Goal: Transaction & Acquisition: Purchase product/service

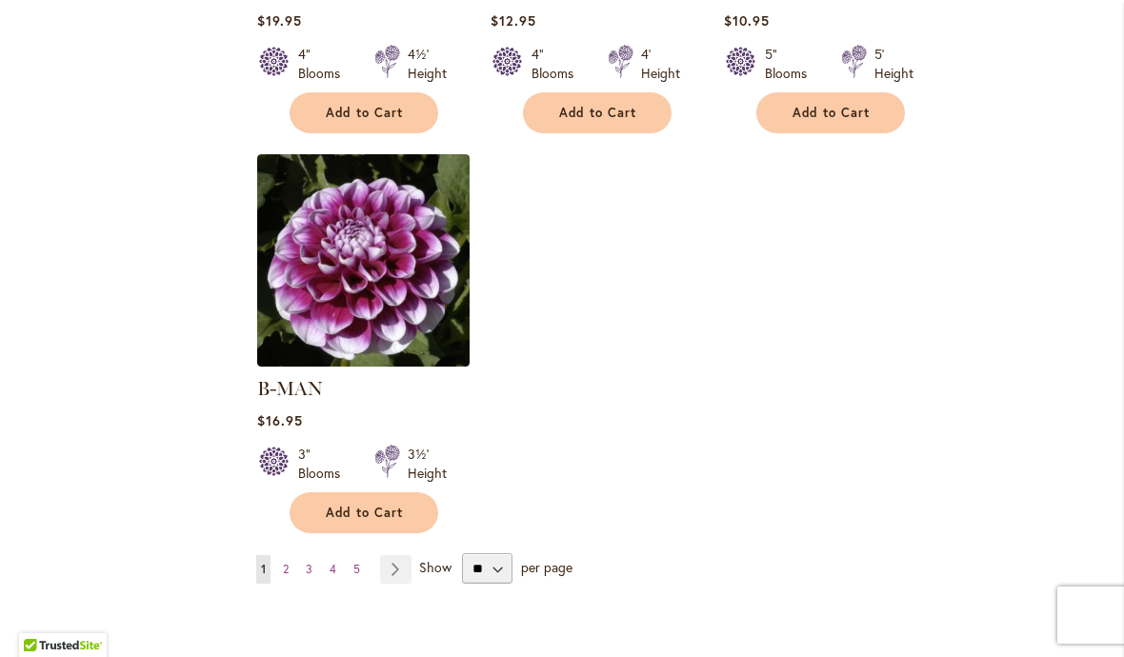
scroll to position [2346, 0]
click at [401, 556] on link "Page Next" at bounding box center [395, 570] width 31 height 29
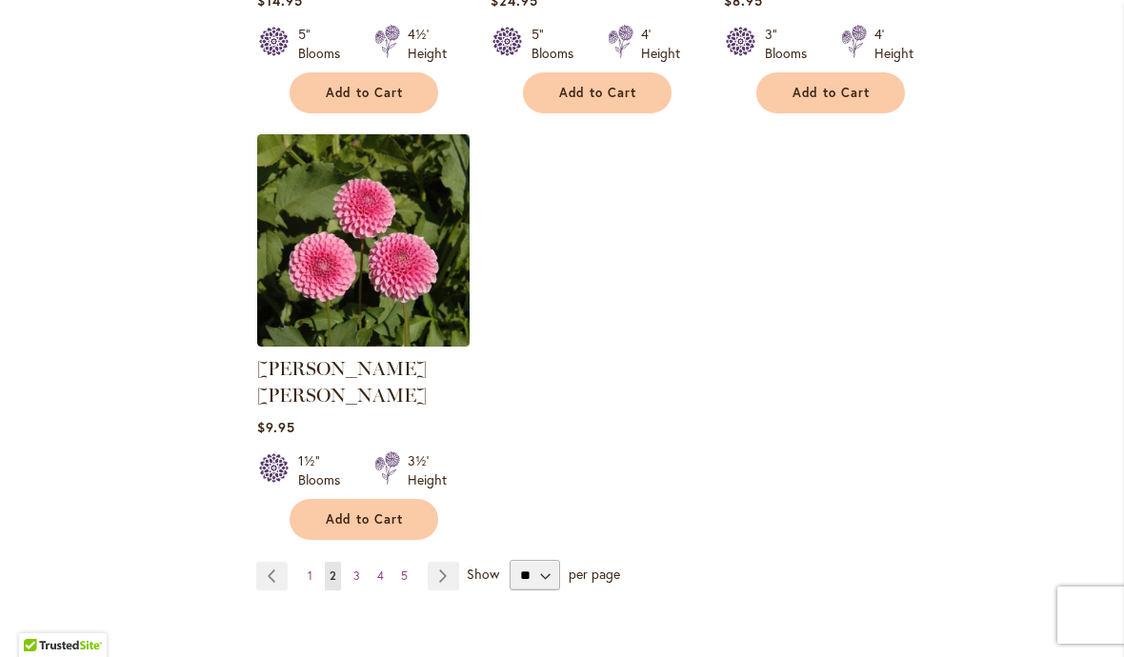
scroll to position [2346, 0]
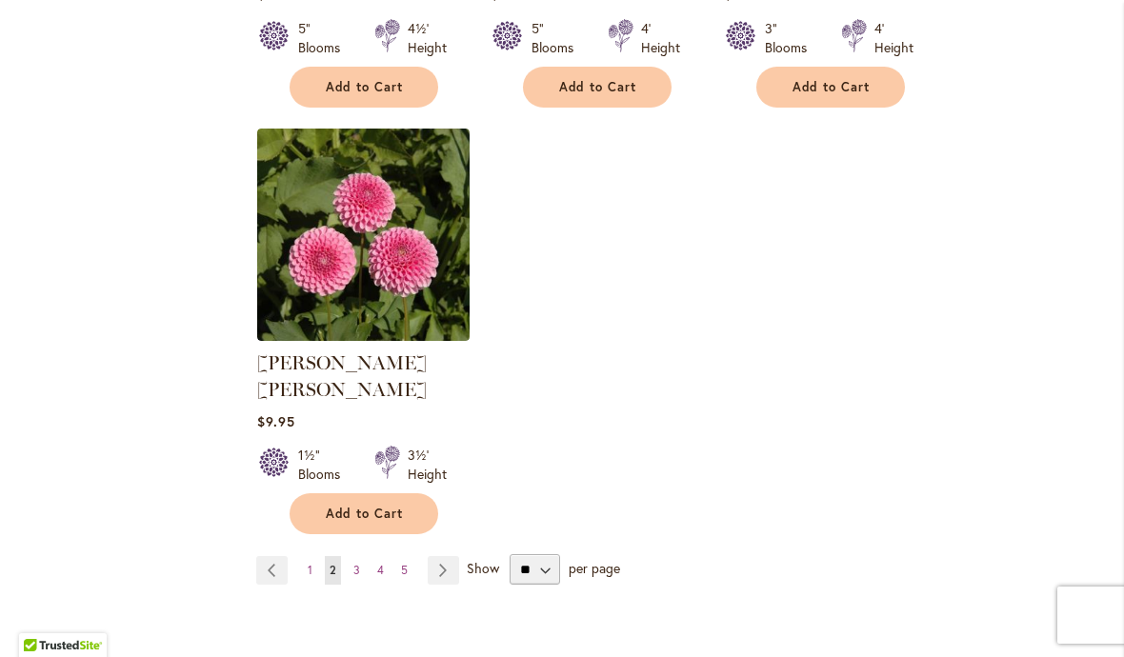
click at [447, 556] on link "Page Next" at bounding box center [443, 570] width 31 height 29
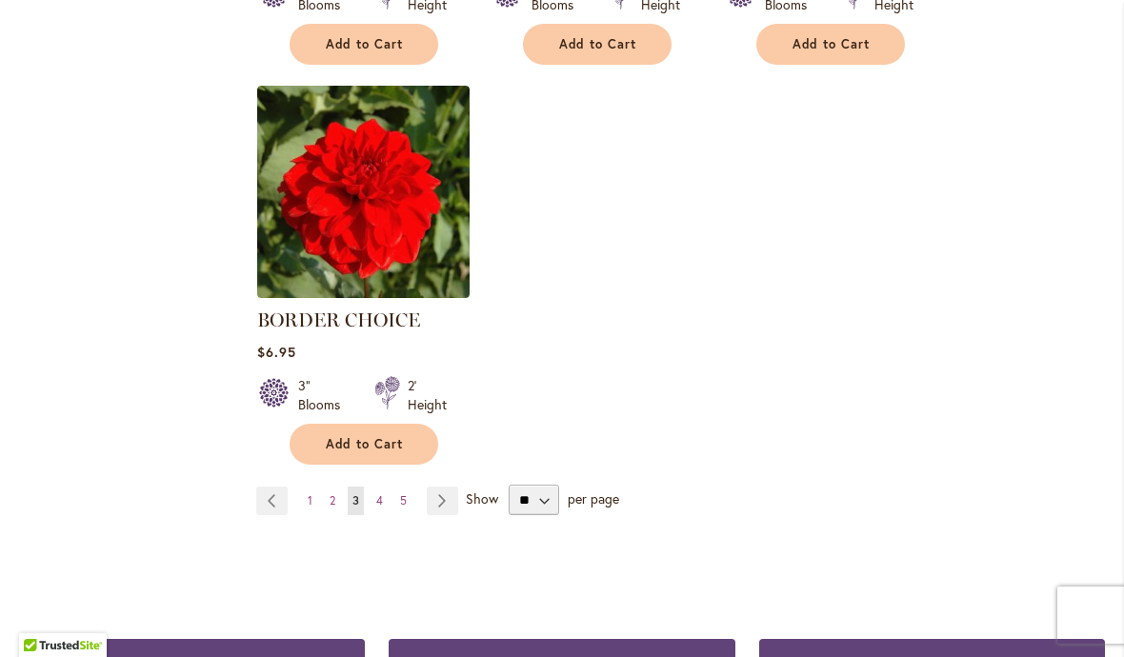
scroll to position [2418, 0]
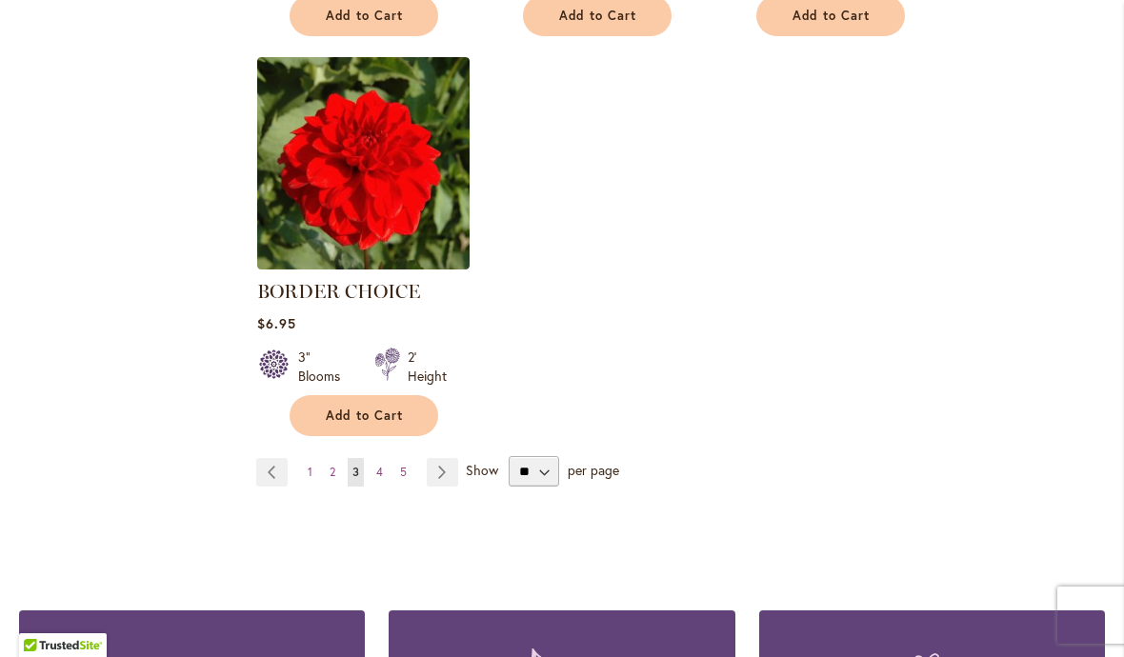
click at [452, 479] on link "Page Next" at bounding box center [442, 472] width 31 height 29
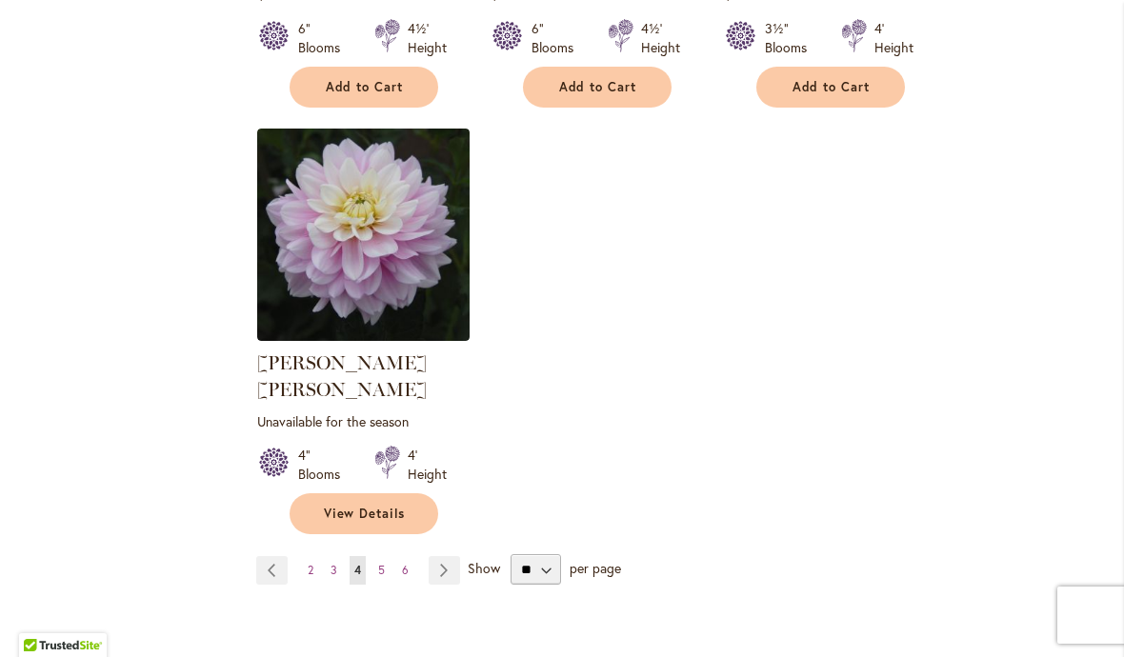
scroll to position [2375, 0]
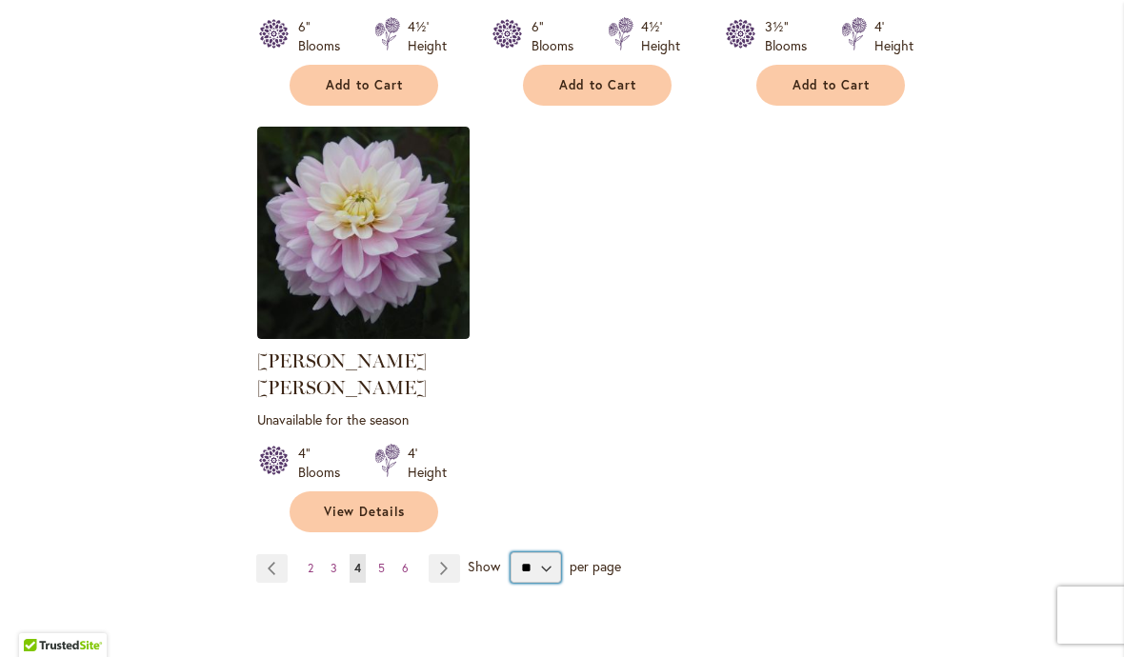
click at [549, 552] on select "** ** ** **" at bounding box center [535, 567] width 50 height 30
select select "**"
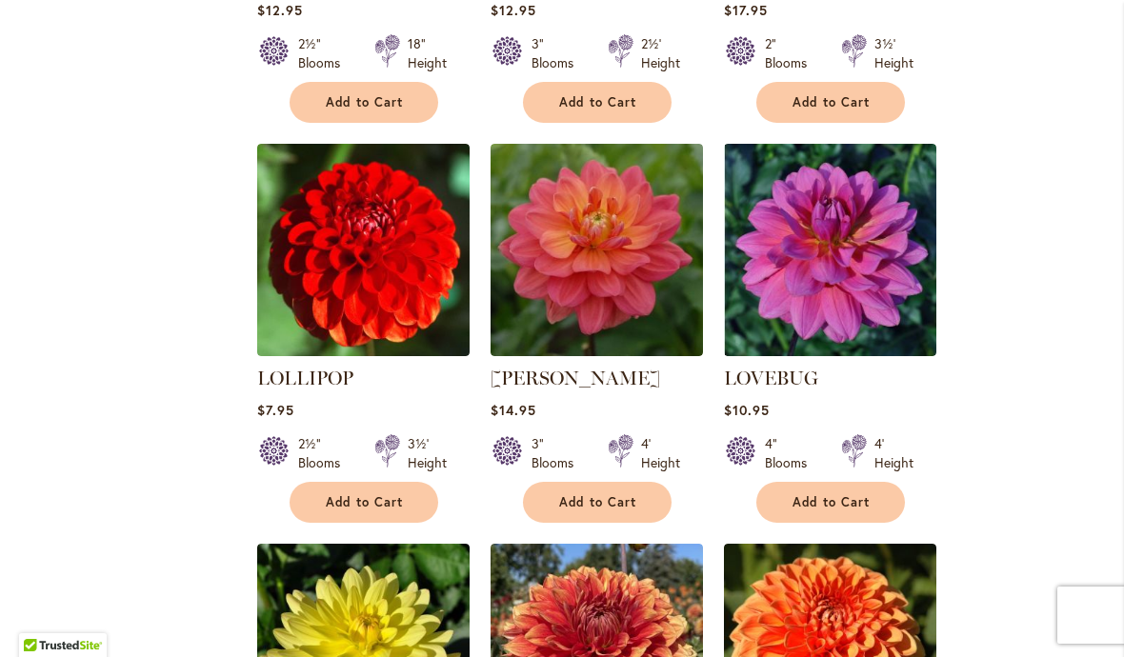
scroll to position [6472, 0]
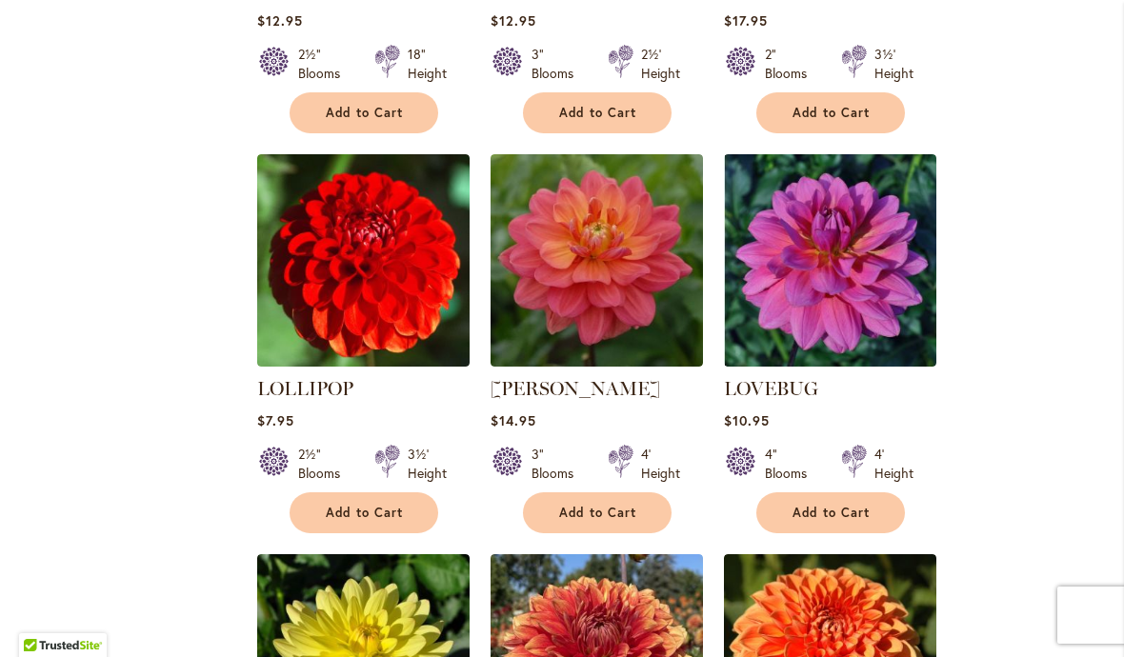
click at [595, 505] on span "Add to Cart" at bounding box center [598, 513] width 78 height 16
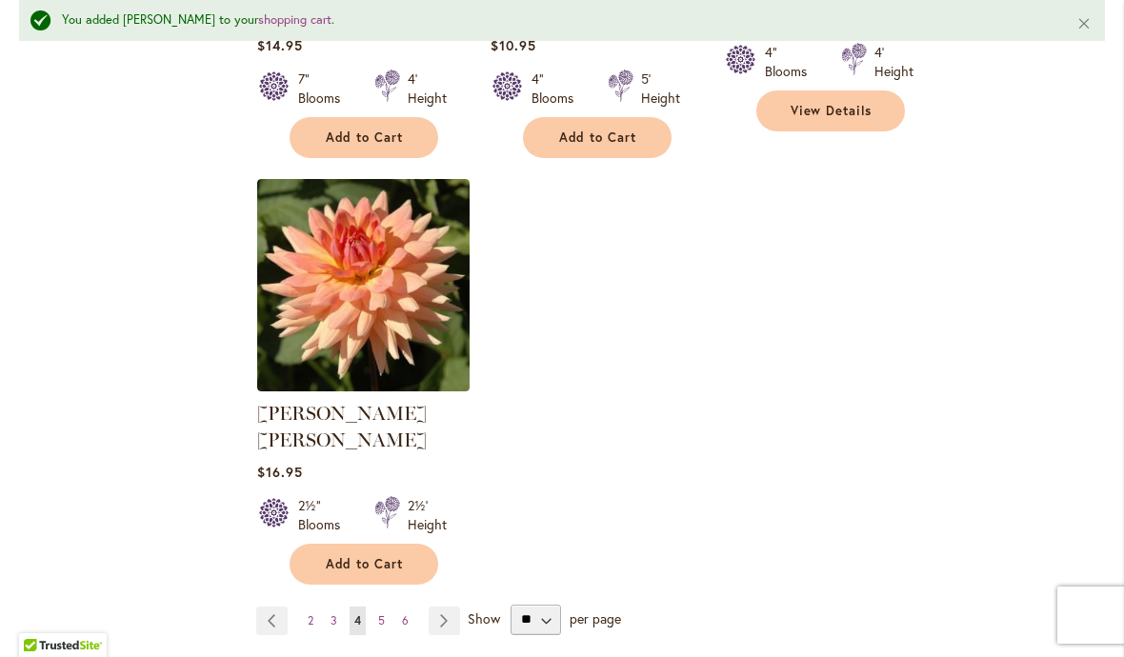
scroll to position [8975, 0]
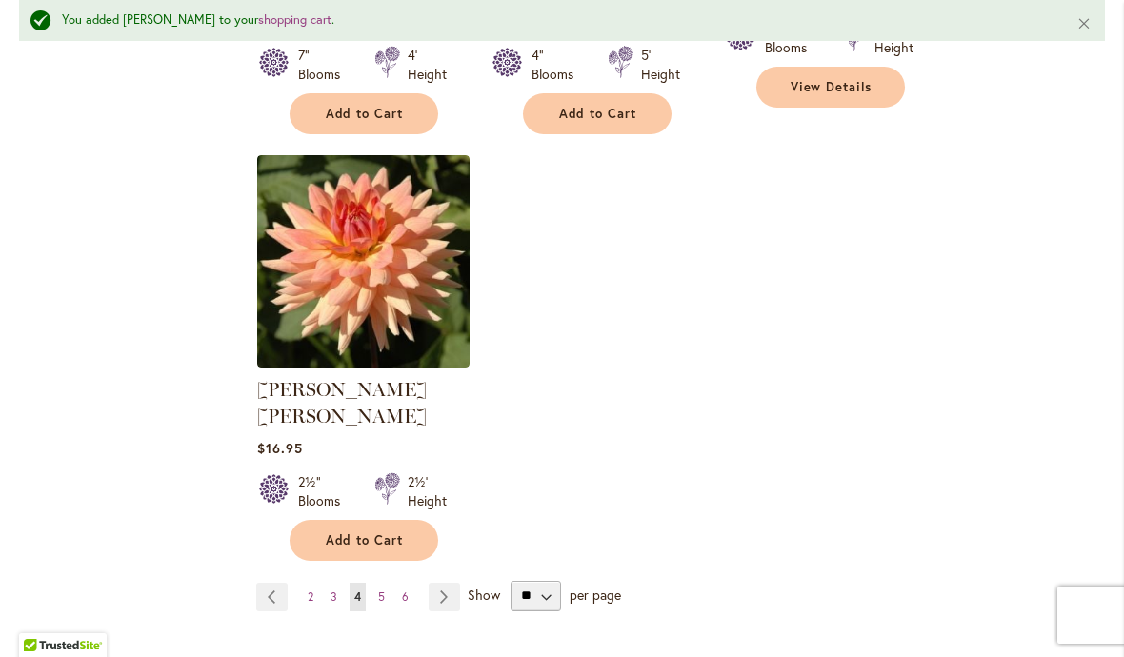
click at [449, 583] on link "Page Next" at bounding box center [444, 597] width 31 height 29
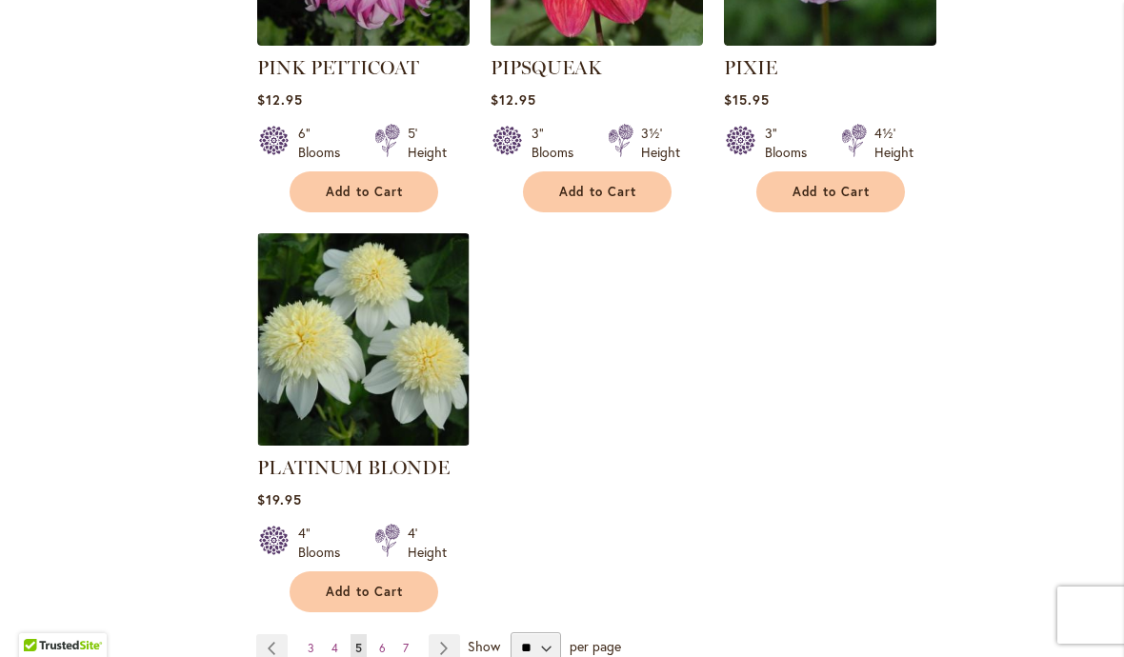
scroll to position [8888, 0]
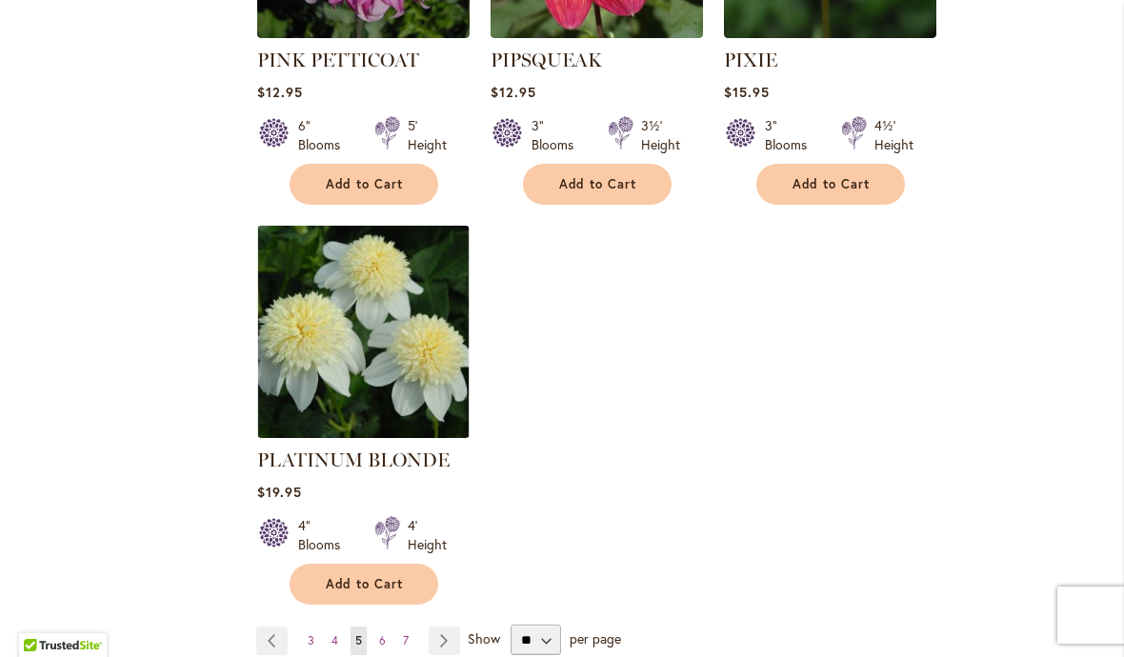
click at [454, 627] on link "Page Next" at bounding box center [444, 641] width 31 height 29
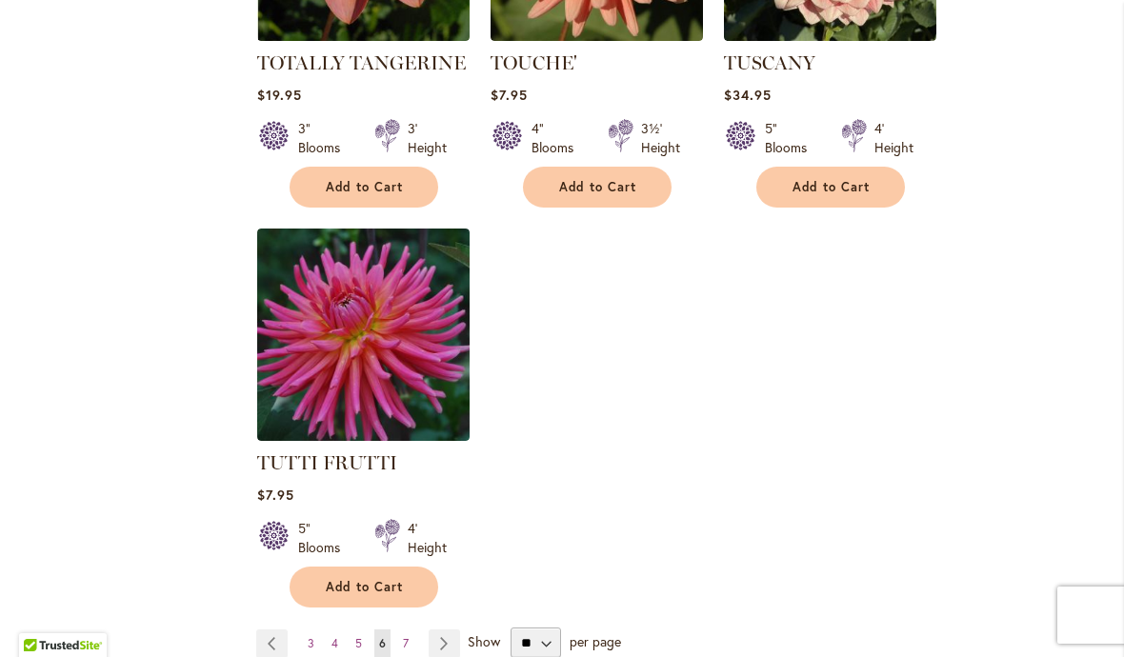
scroll to position [8807, 0]
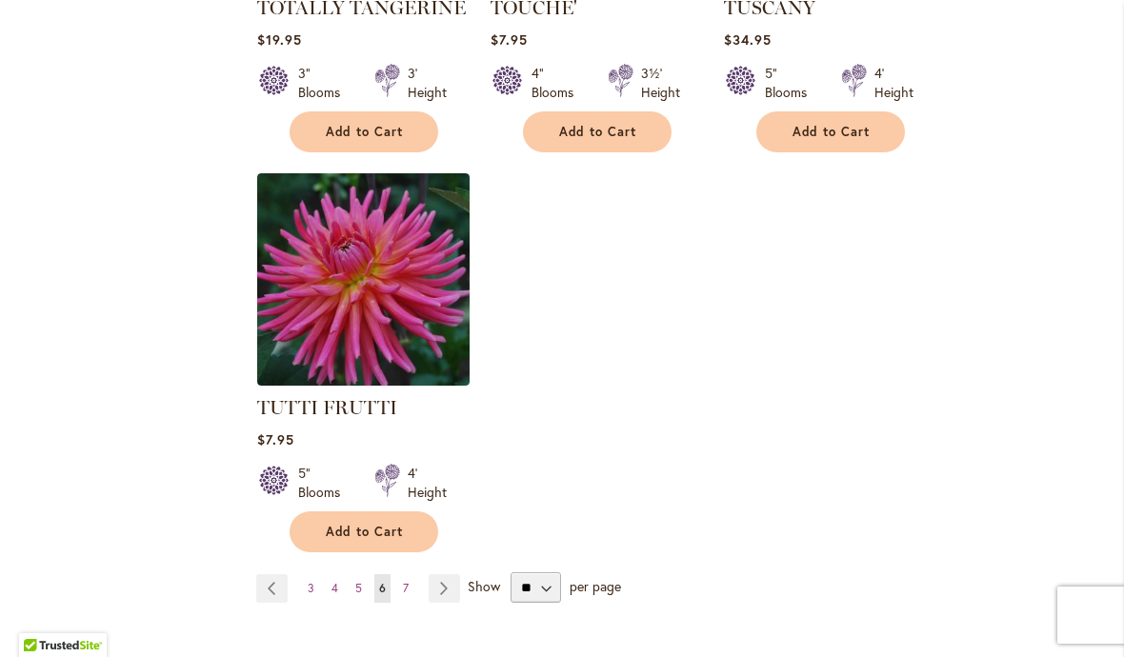
click at [451, 574] on link "Page Next" at bounding box center [444, 588] width 31 height 29
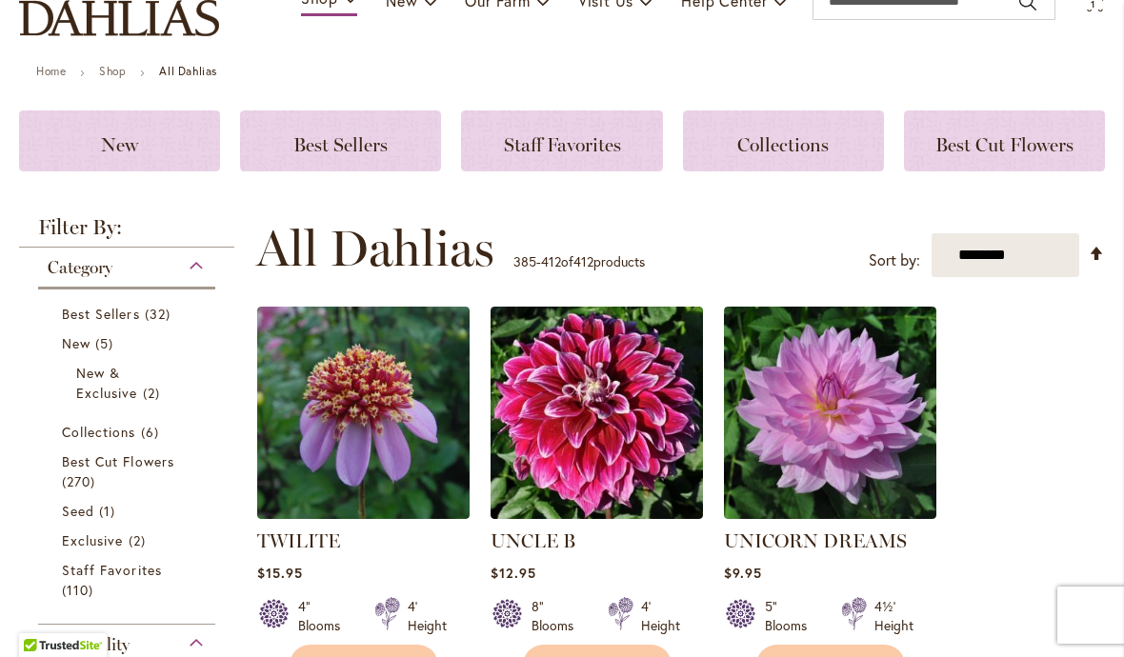
scroll to position [176, 0]
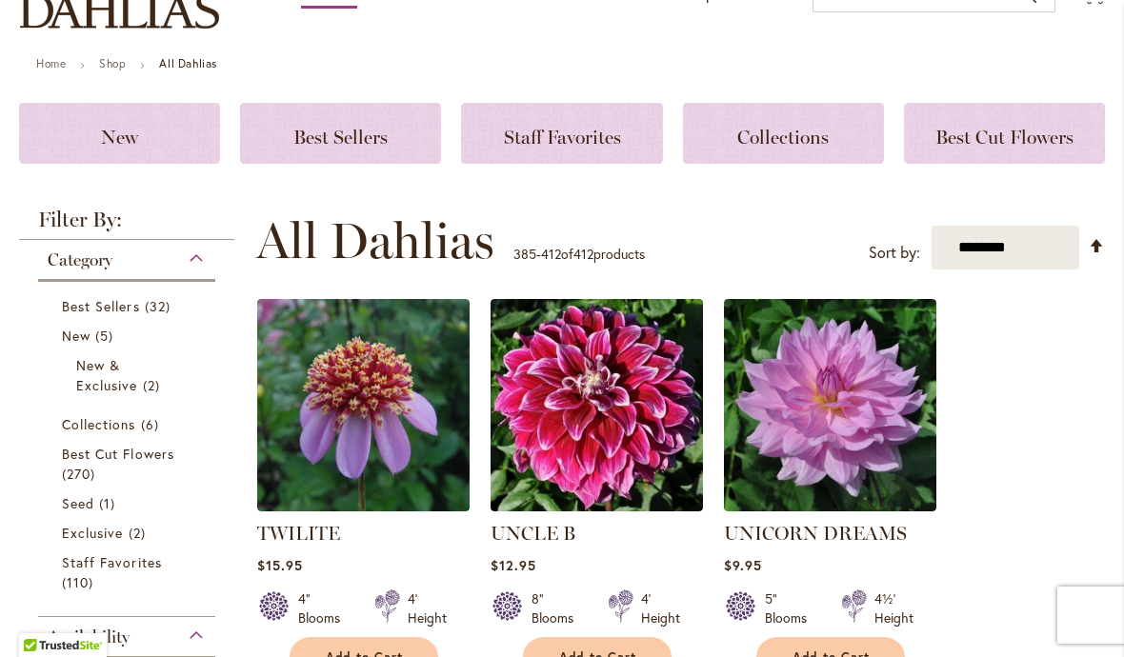
click at [112, 465] on link "Best Cut Flowers 270 items" at bounding box center [129, 464] width 134 height 40
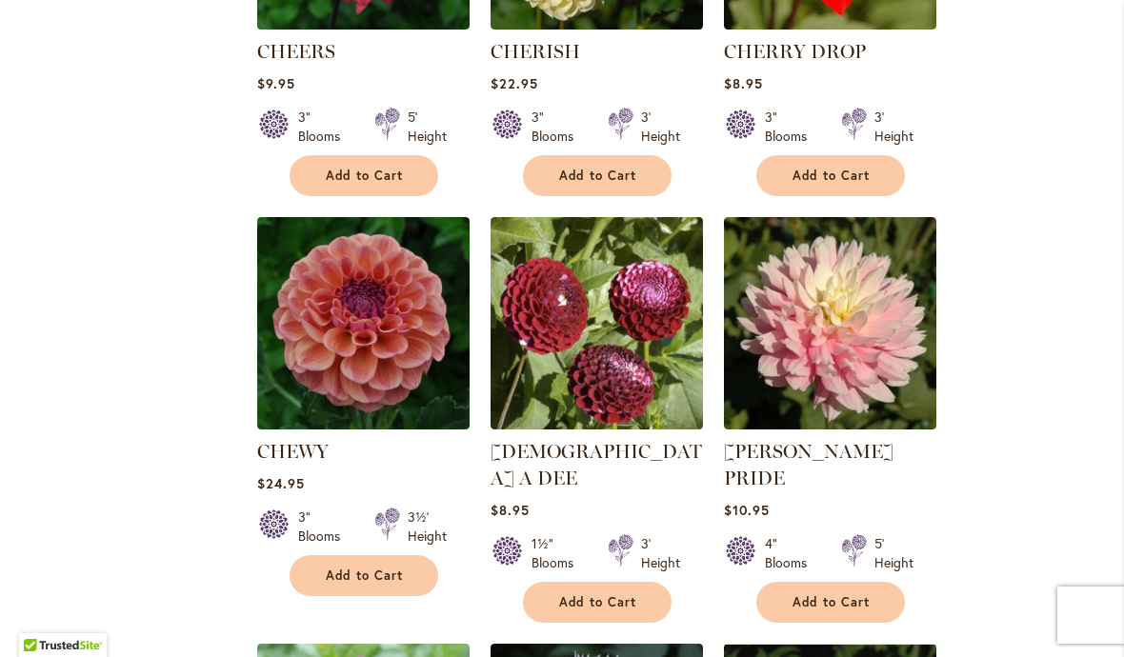
scroll to position [6288, 0]
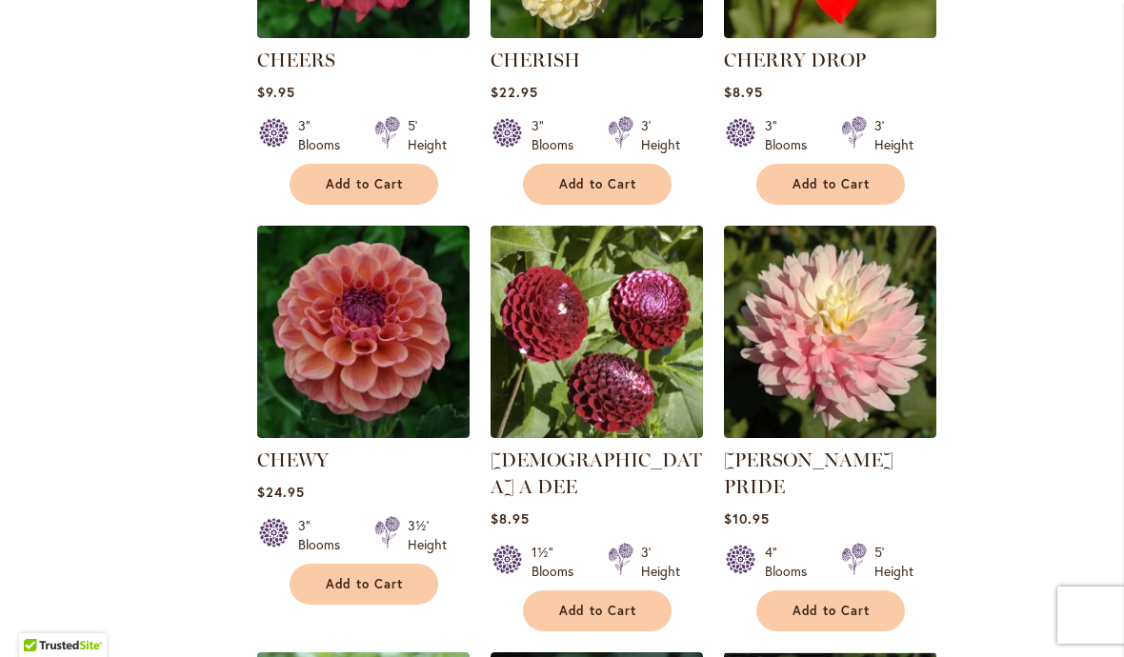
click at [333, 300] on img at bounding box center [363, 332] width 212 height 212
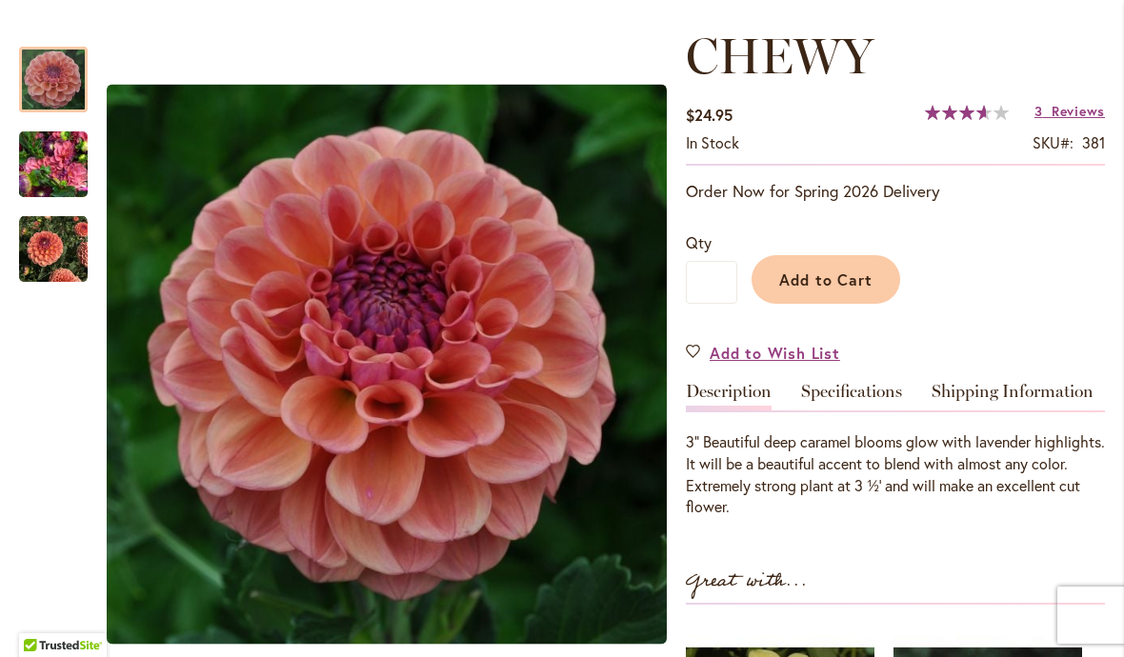
scroll to position [253, 0]
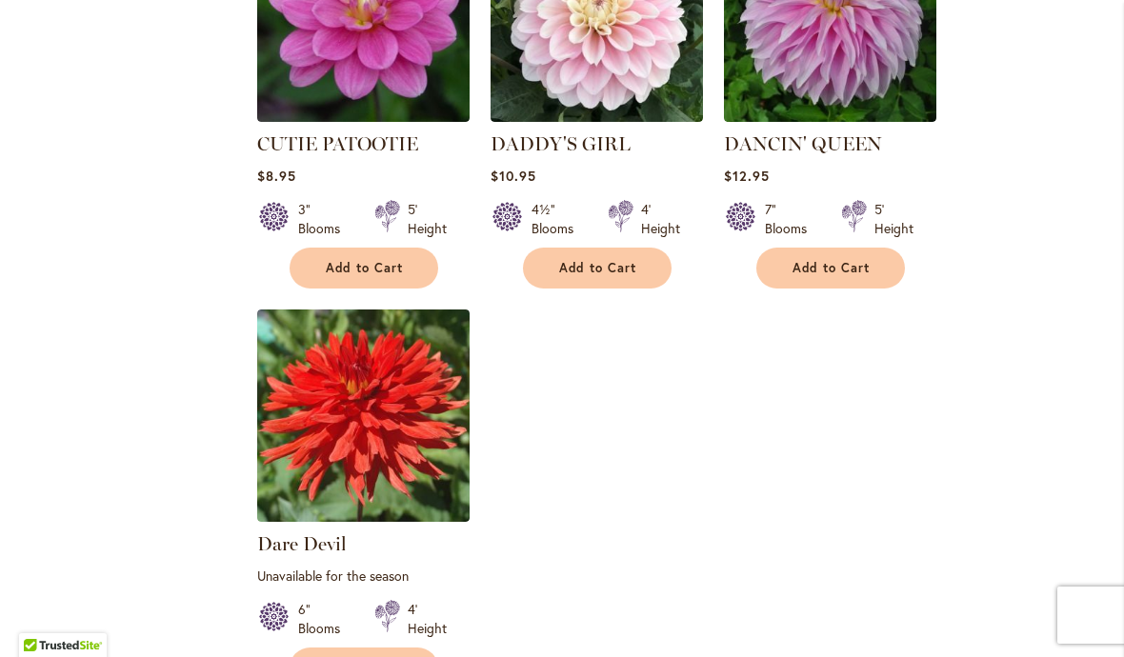
scroll to position [8706, 0]
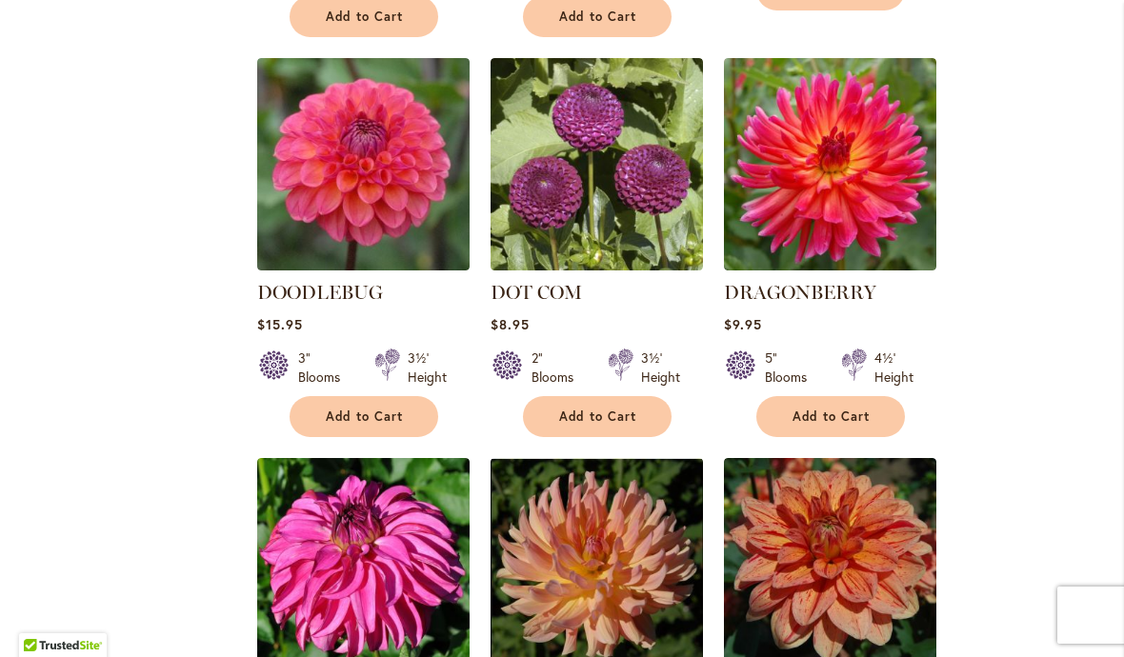
scroll to position [1198, 0]
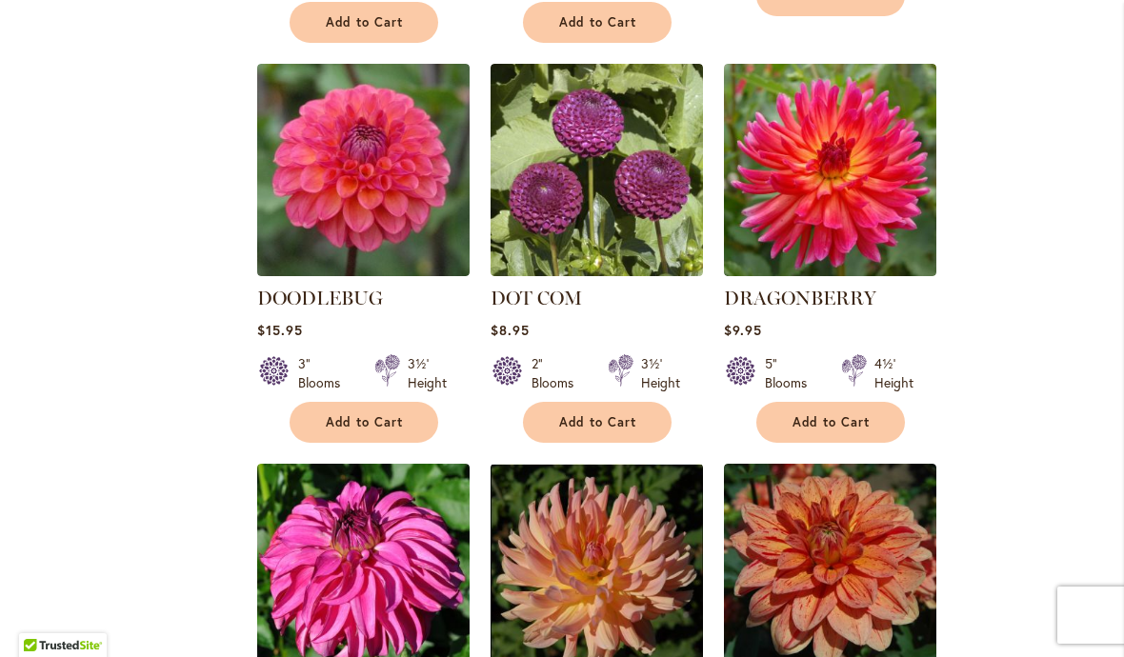
click at [382, 172] on img at bounding box center [363, 170] width 212 height 212
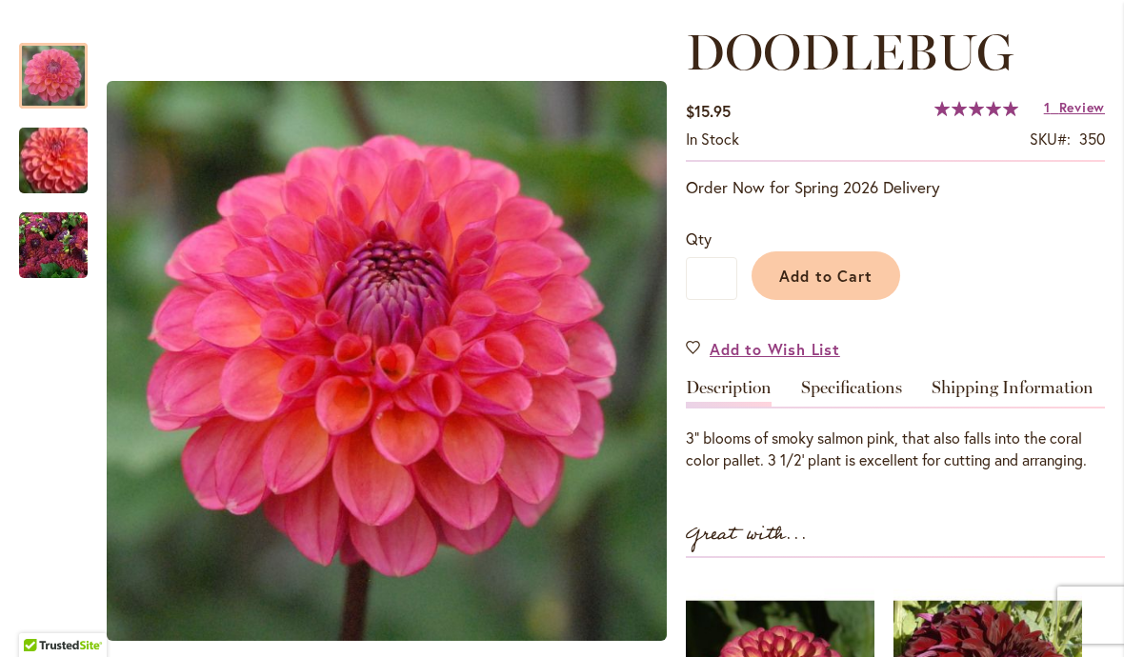
scroll to position [264, 0]
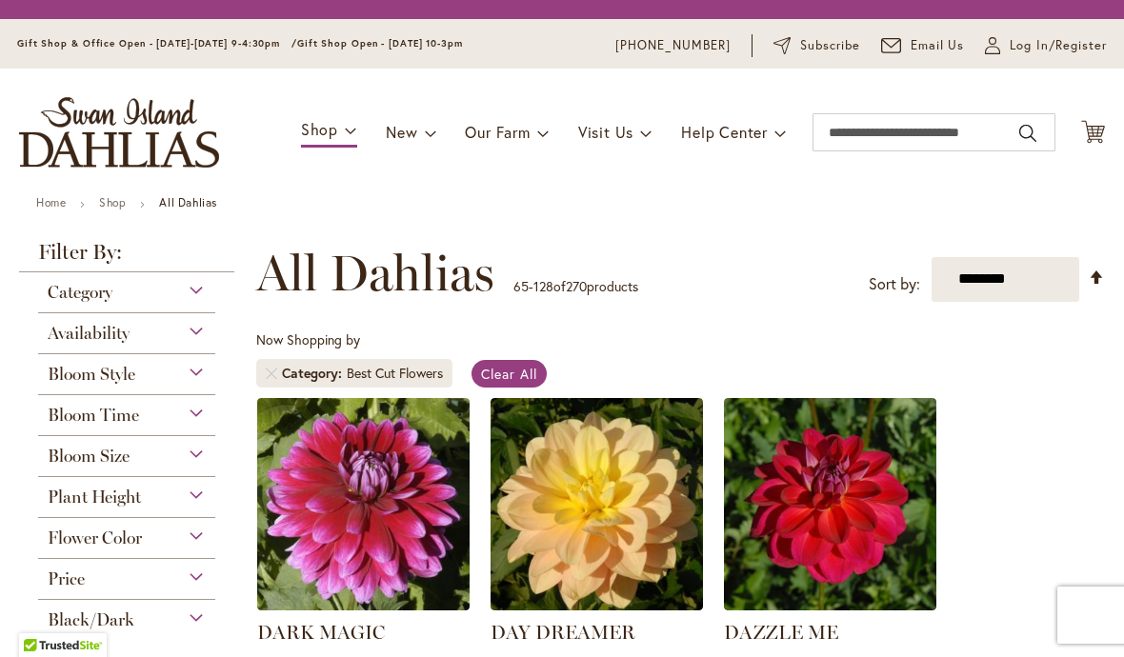
scroll to position [353, 0]
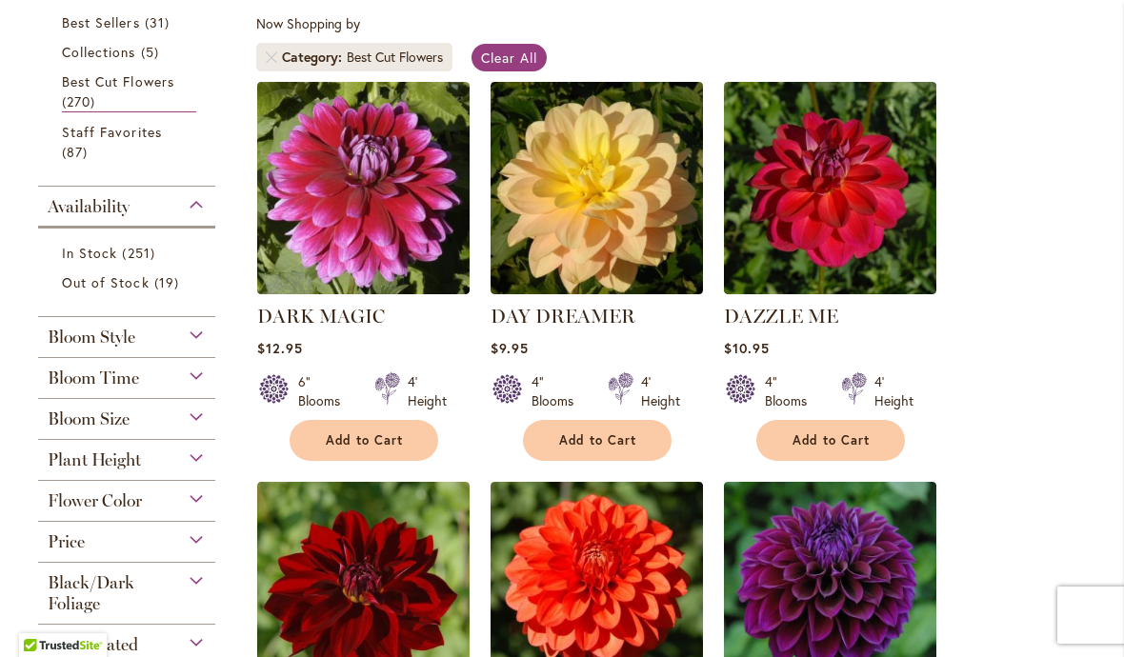
click at [631, 231] on img at bounding box center [596, 188] width 212 height 212
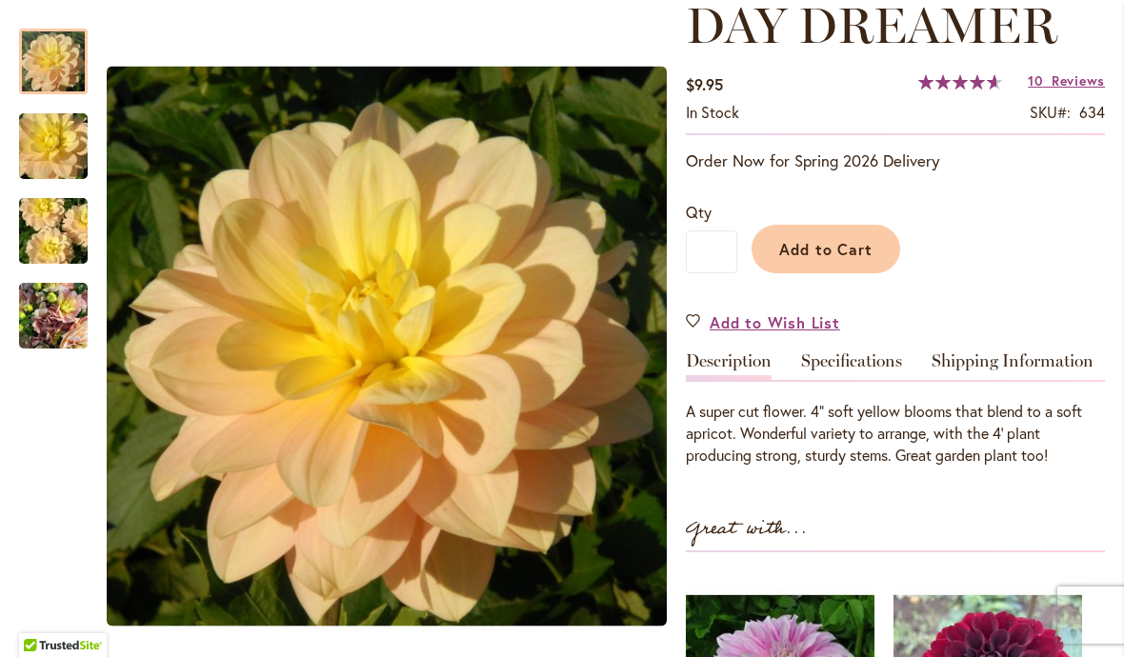
scroll to position [283, 0]
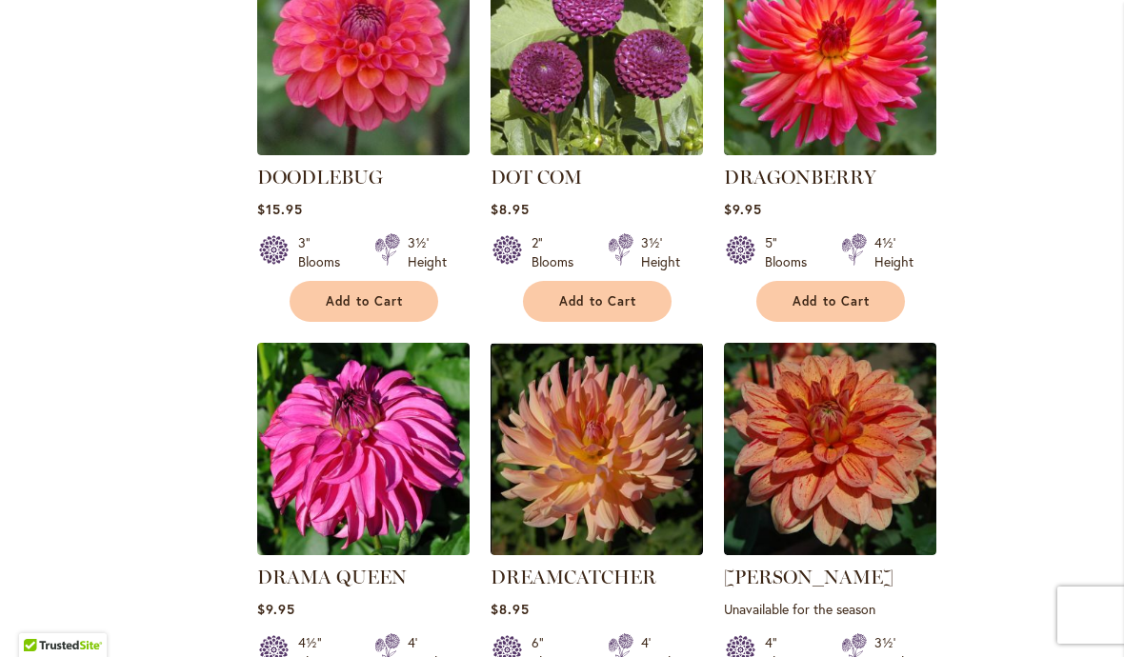
scroll to position [1404, 0]
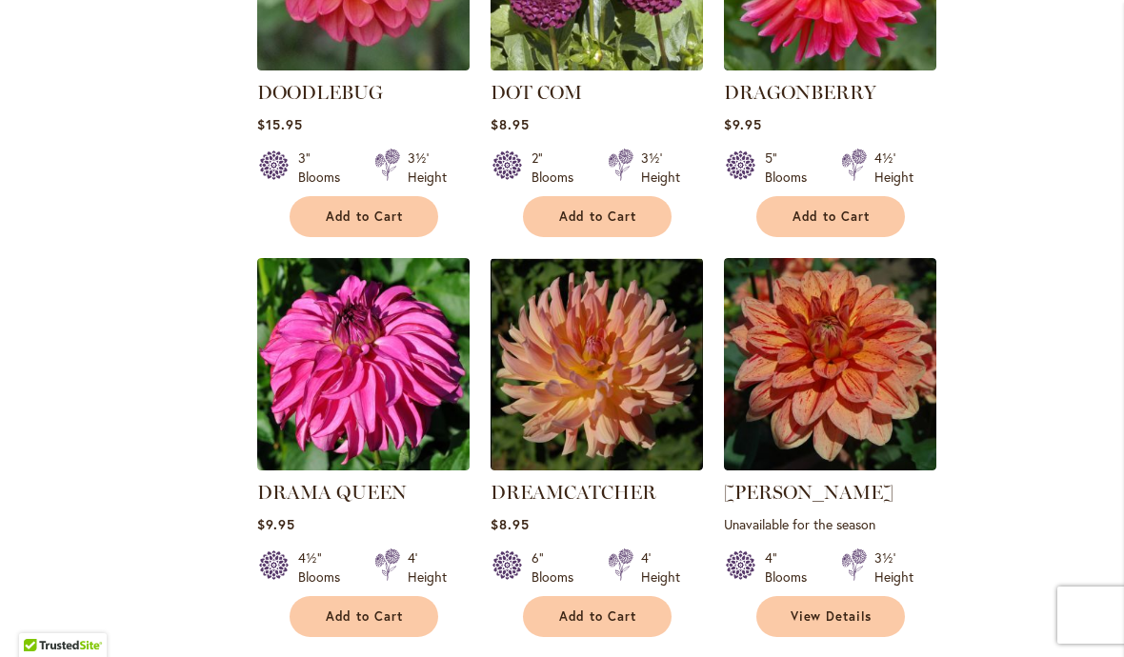
click at [583, 385] on img at bounding box center [596, 364] width 212 height 212
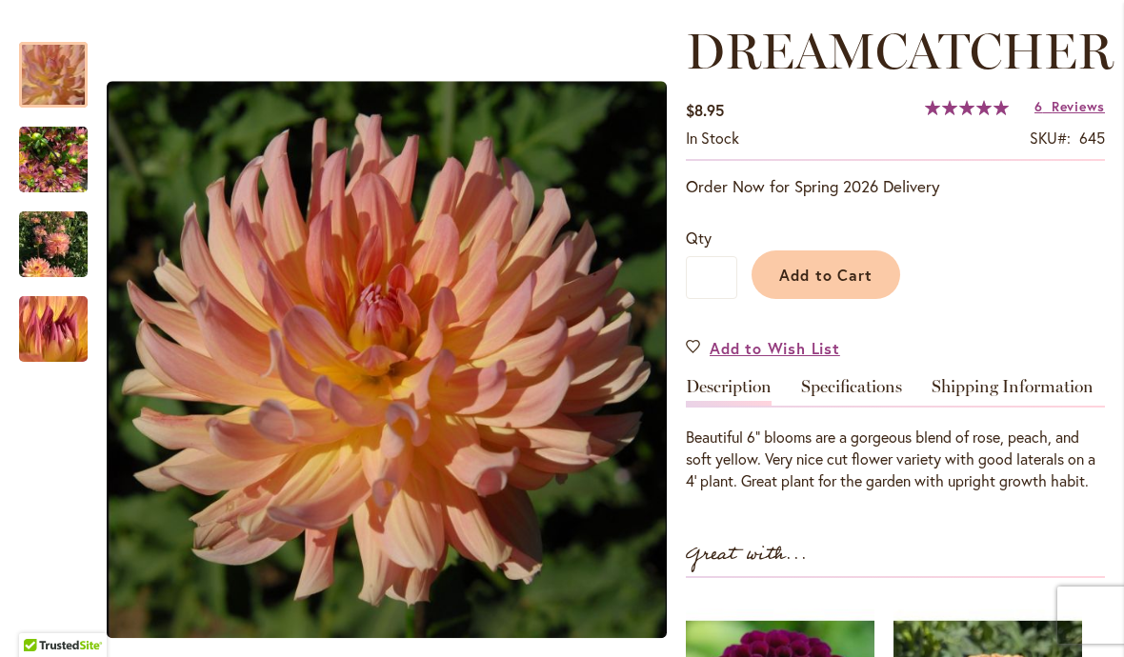
scroll to position [262, 0]
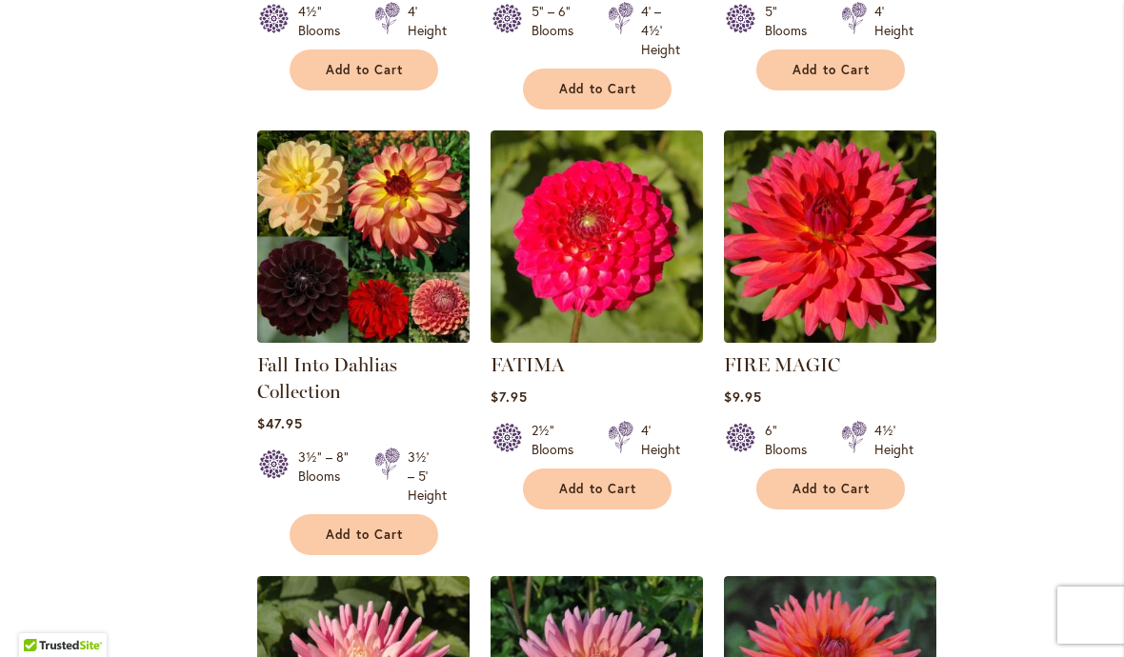
scroll to position [2766, 0]
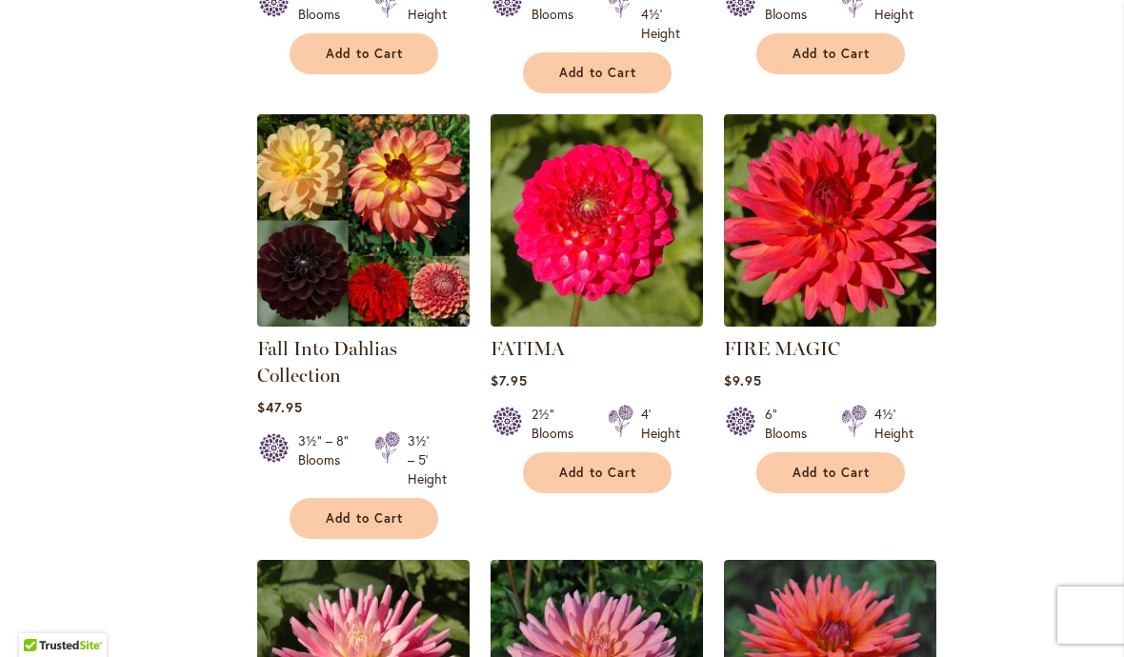
click at [880, 249] on img at bounding box center [830, 220] width 212 height 212
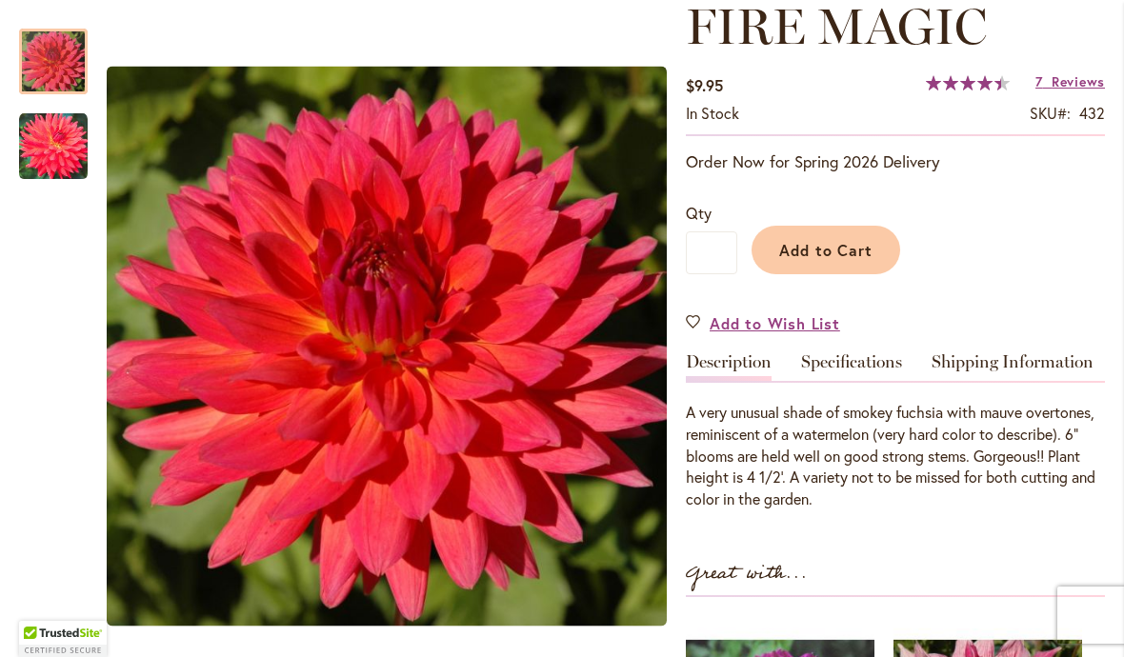
scroll to position [282, 0]
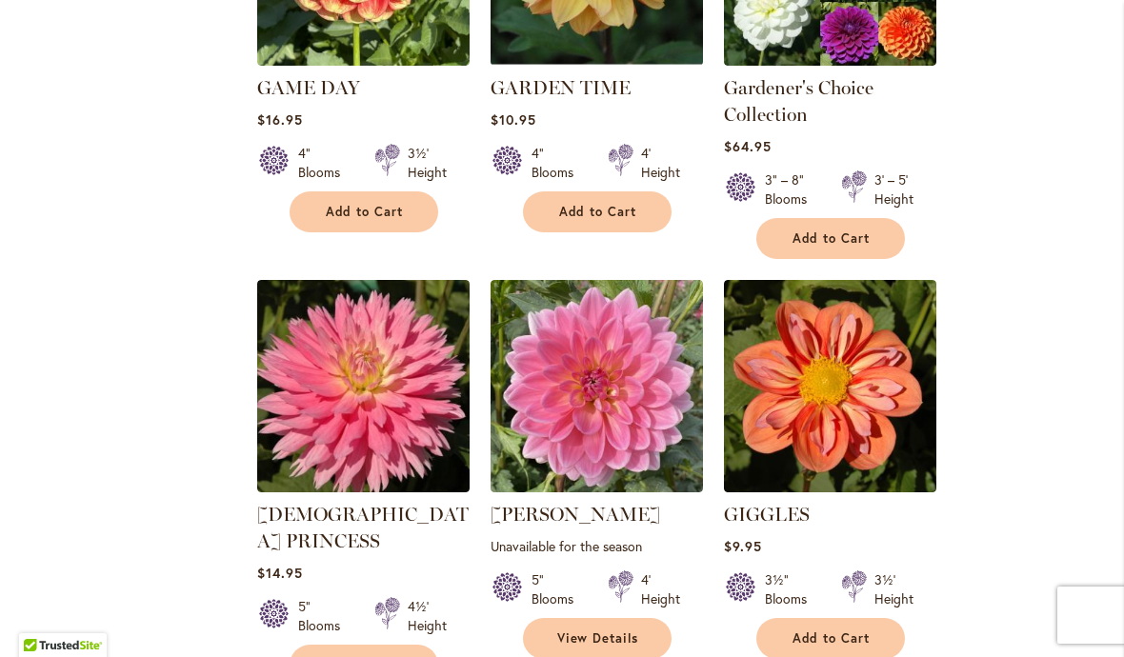
scroll to position [4754, 0]
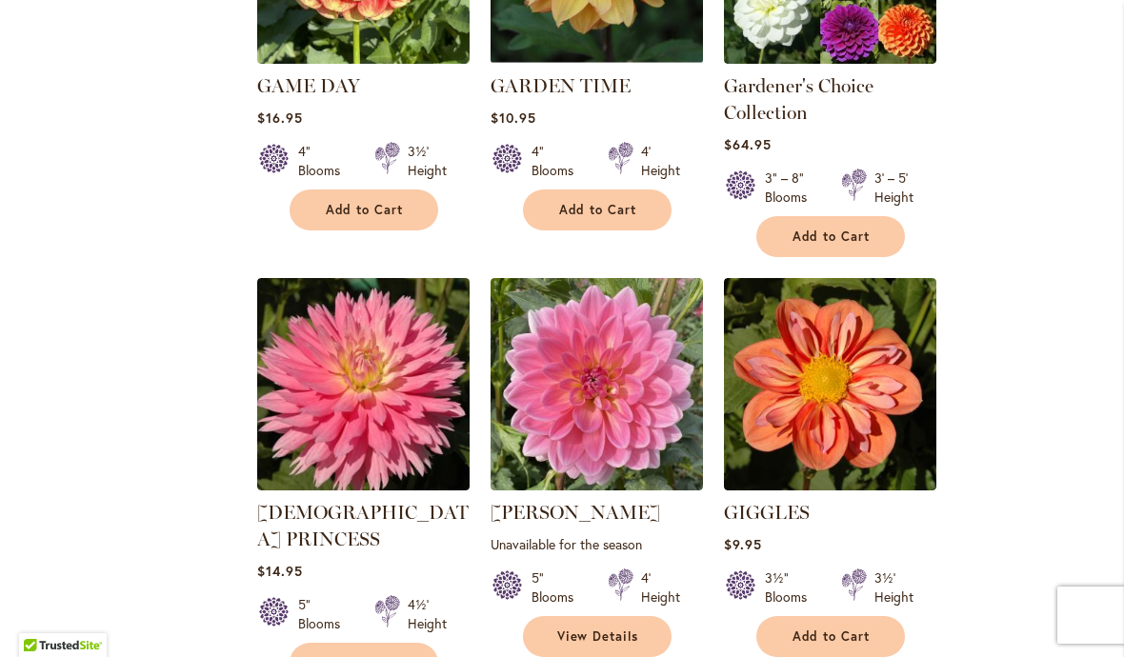
click at [852, 304] on img at bounding box center [830, 384] width 212 height 212
click at [894, 331] on img at bounding box center [830, 384] width 212 height 212
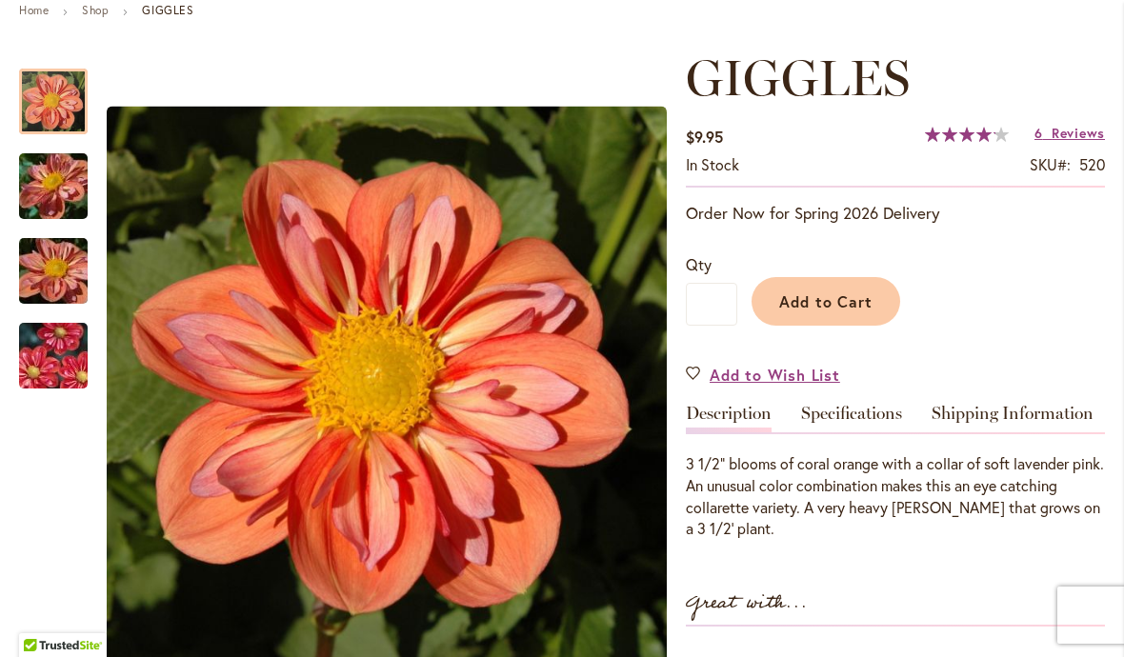
scroll to position [231, 0]
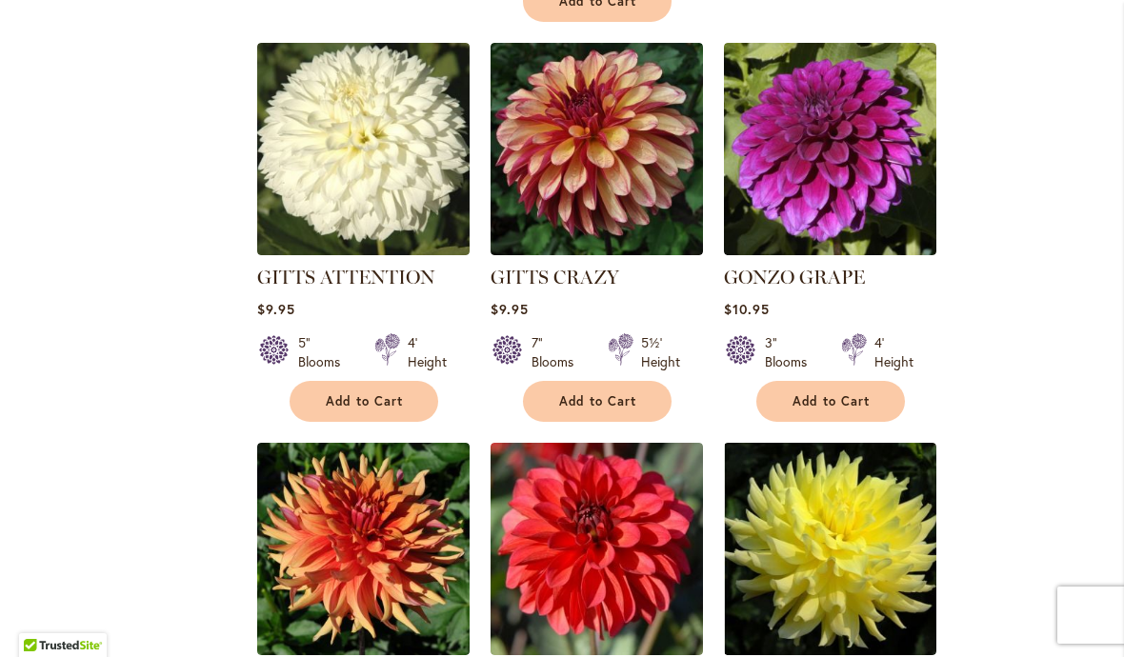
scroll to position [5844, 0]
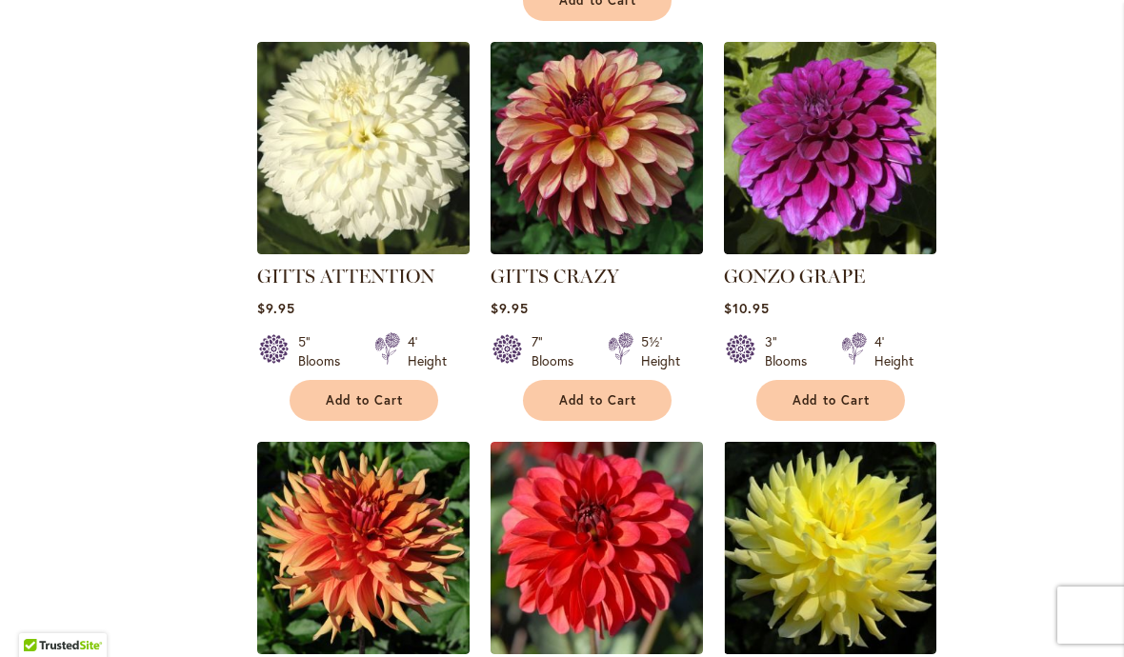
click at [309, 442] on img at bounding box center [363, 548] width 212 height 212
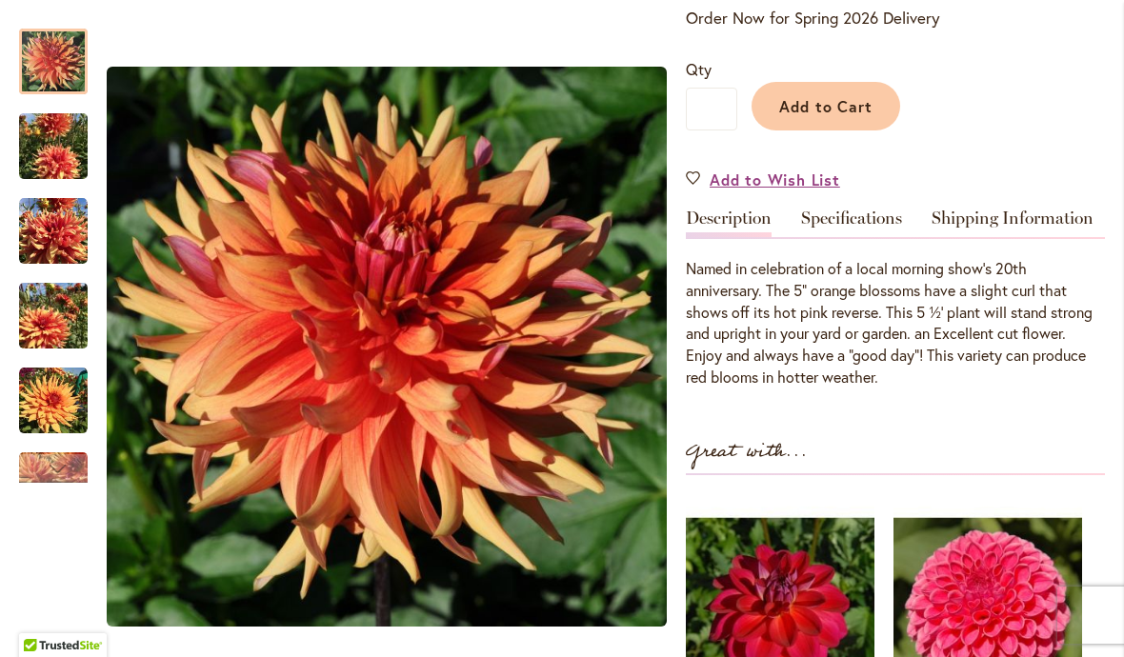
scroll to position [424, 0]
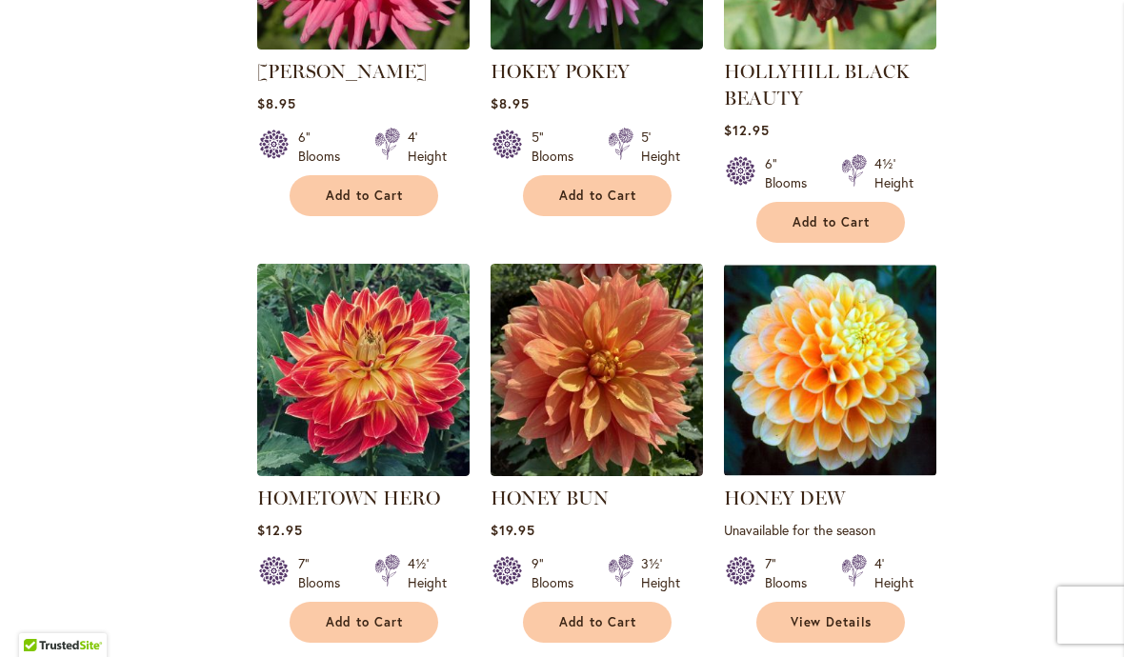
scroll to position [7716, 0]
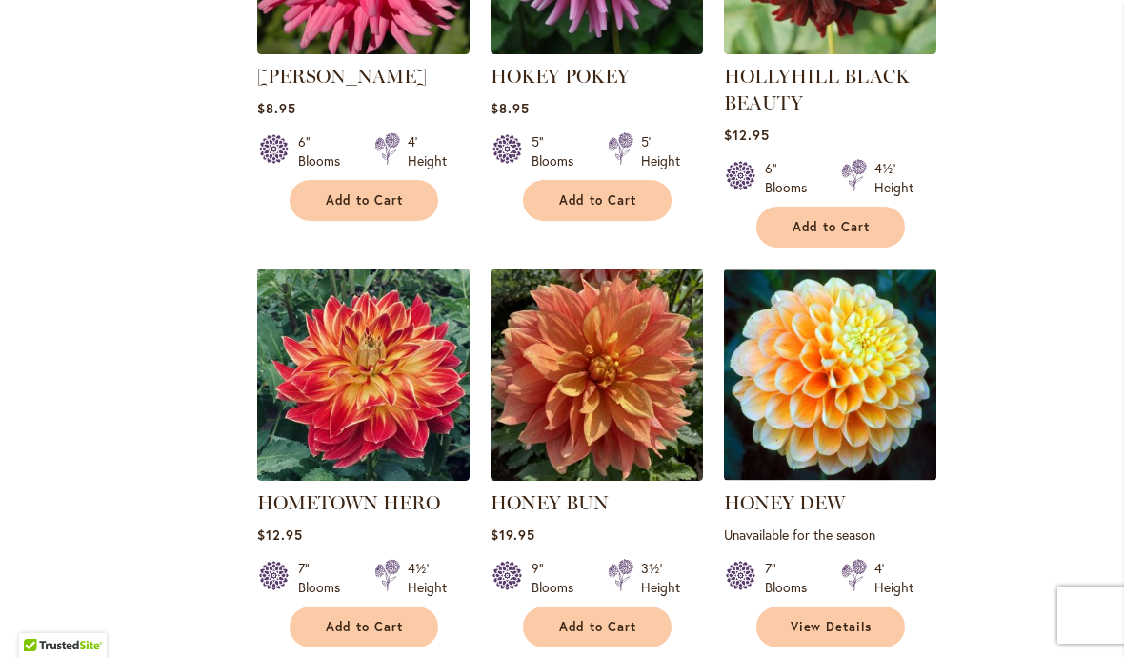
click at [606, 607] on button "Add to Cart" at bounding box center [597, 627] width 149 height 41
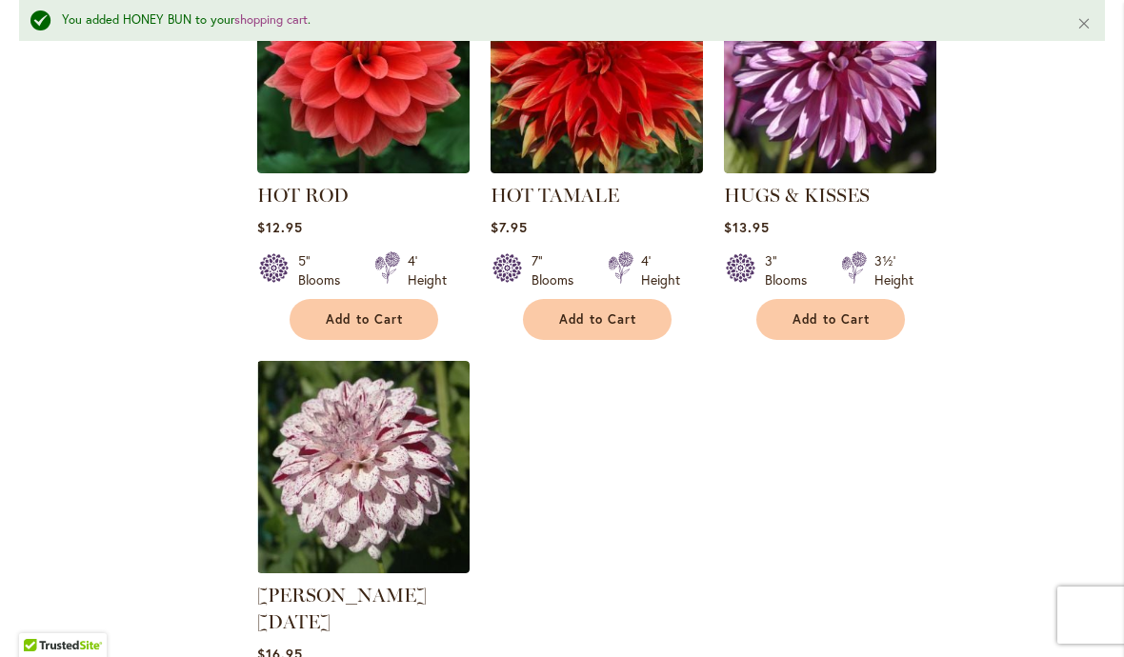
scroll to position [8939, 0]
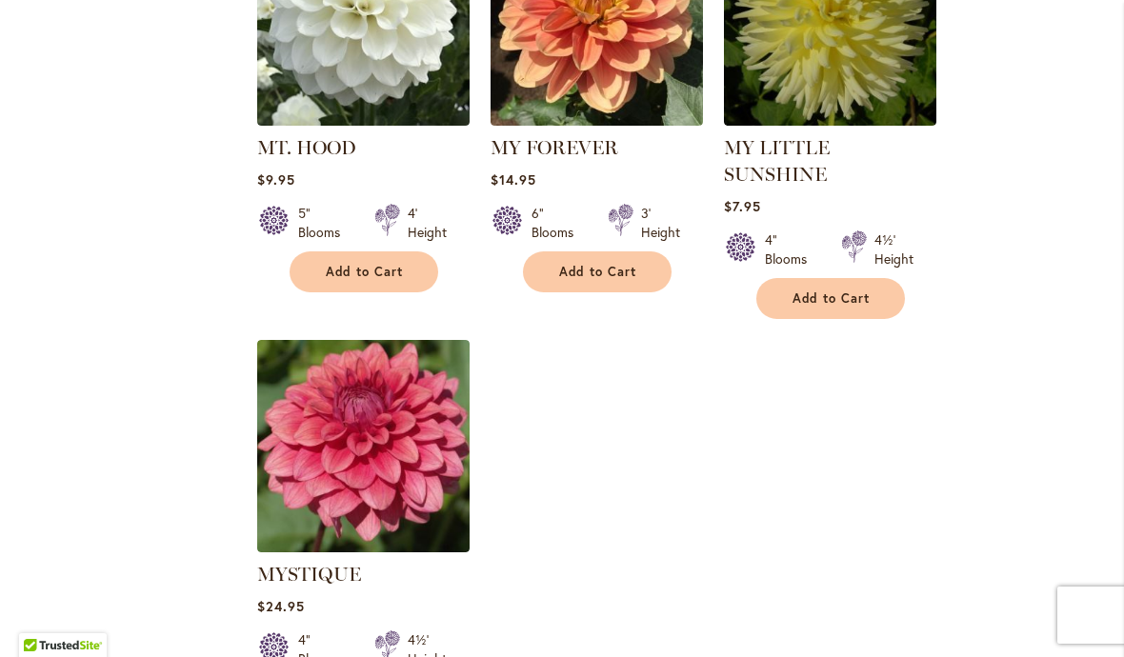
scroll to position [8761, 0]
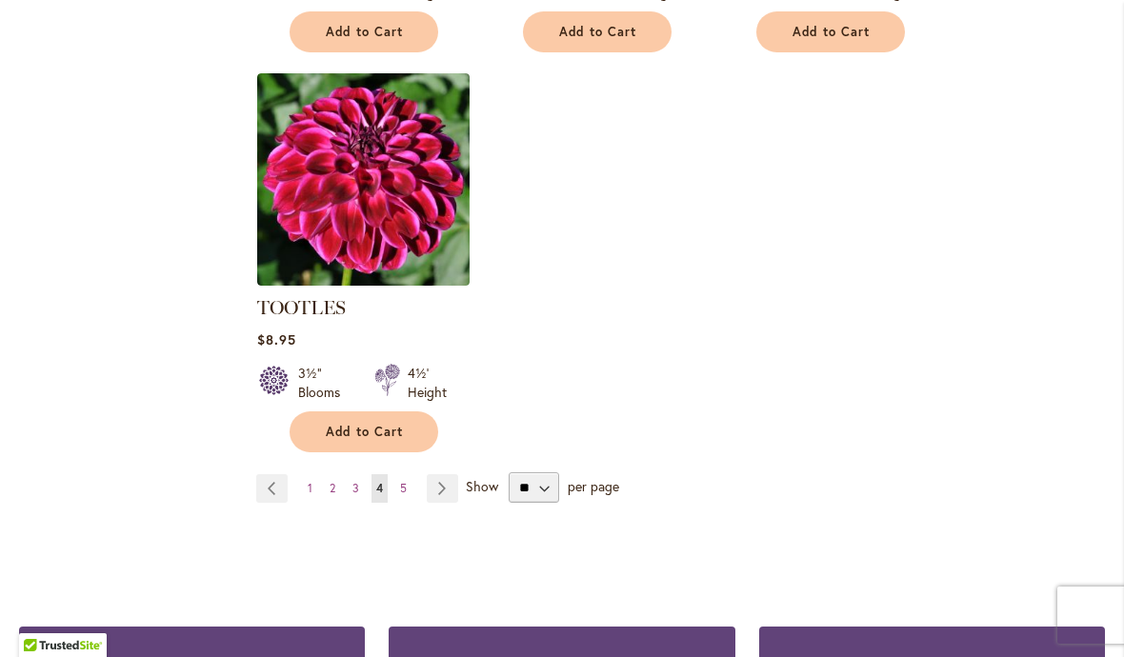
scroll to position [8927, 0]
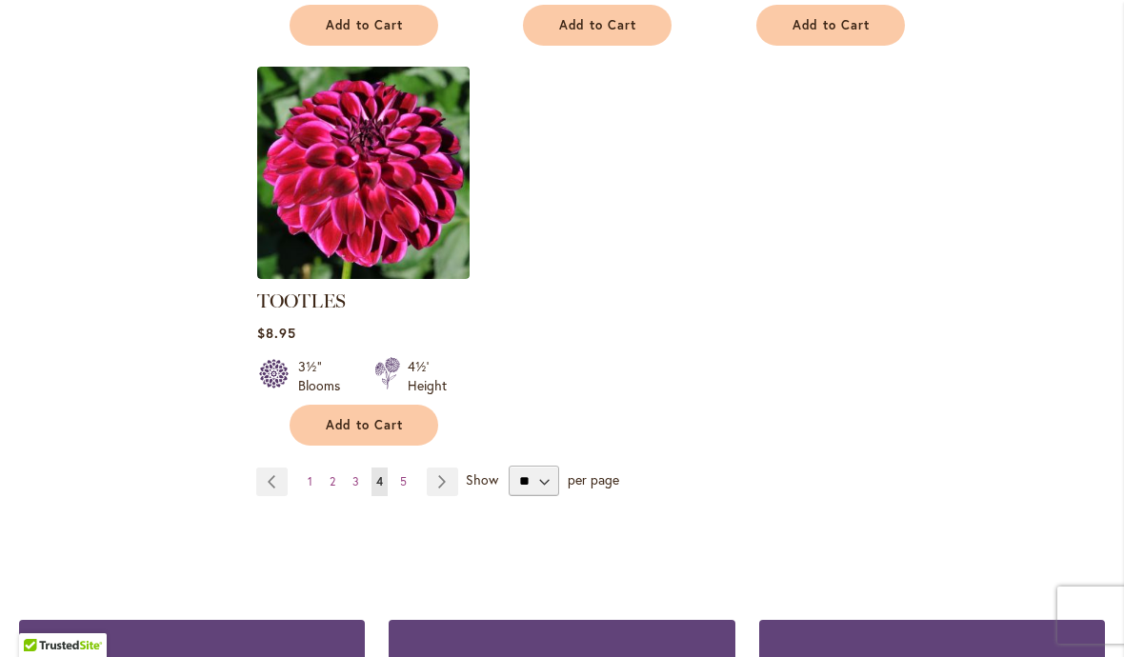
click at [455, 468] on link "Page Next" at bounding box center [442, 482] width 31 height 29
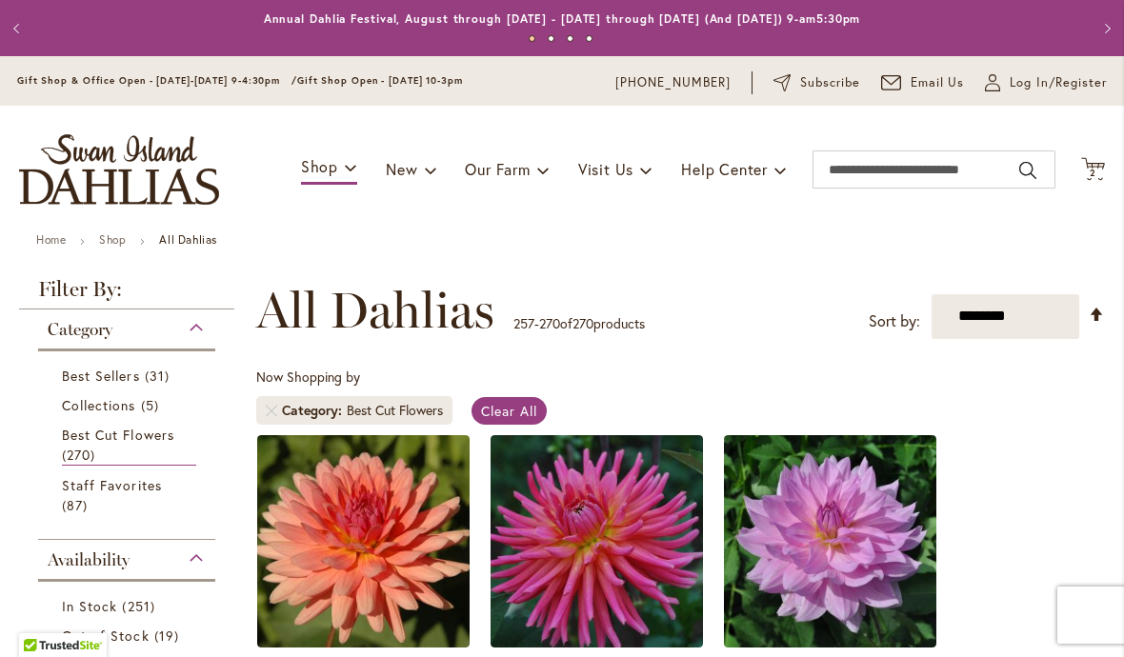
click at [1098, 180] on icon "Cart .cls-1 { fill: #231f20; }" at bounding box center [1093, 169] width 24 height 24
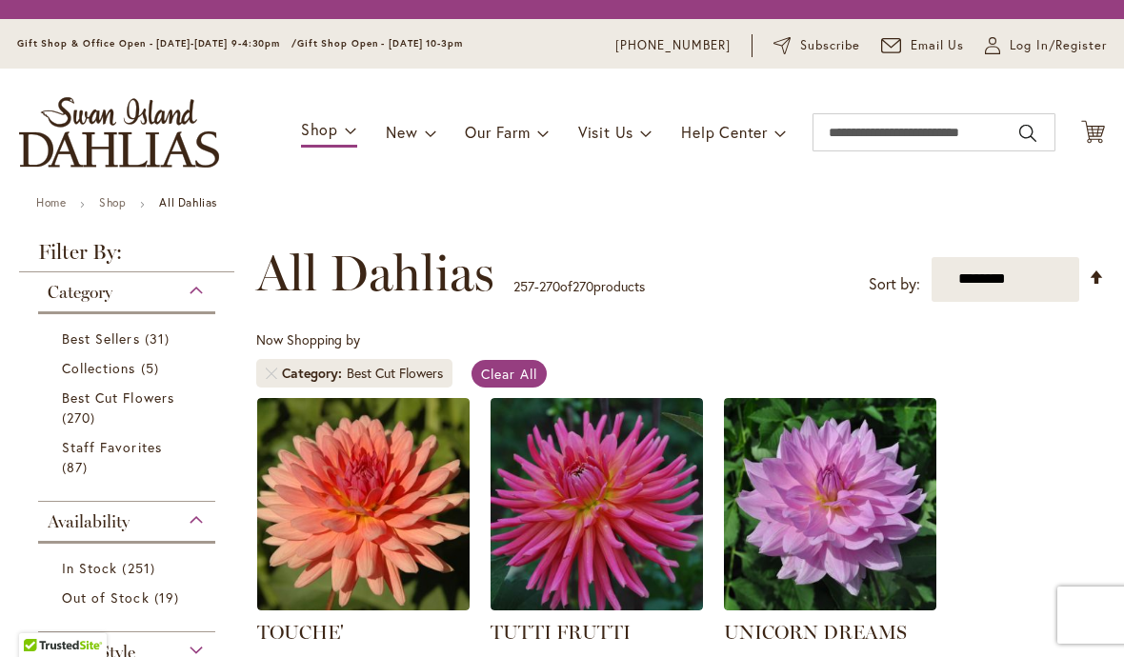
scroll to position [353, 0]
